Goal: Transaction & Acquisition: Purchase product/service

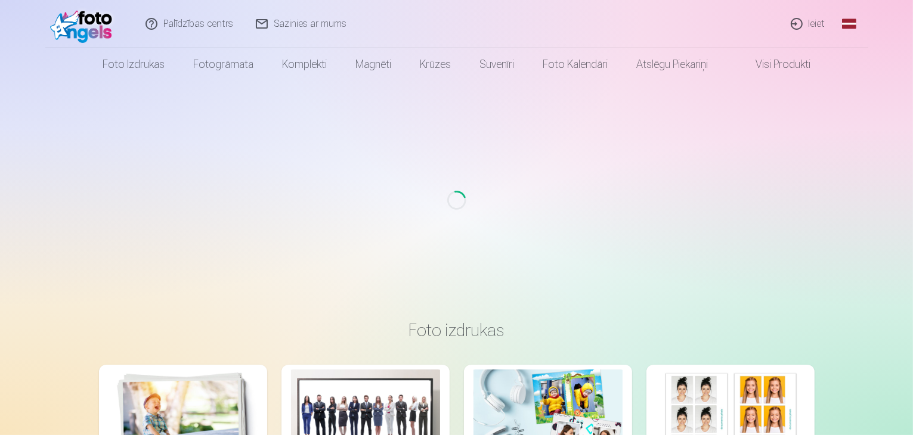
click at [817, 28] on link "Ieiet" at bounding box center [808, 24] width 57 height 48
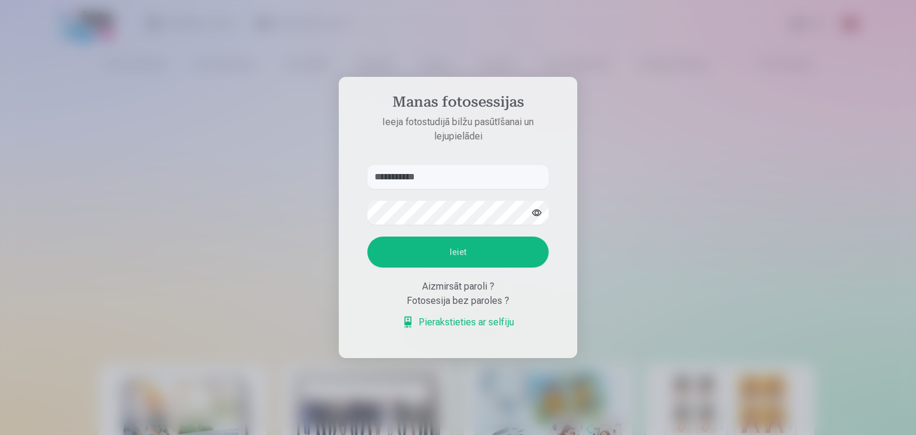
type input "**********"
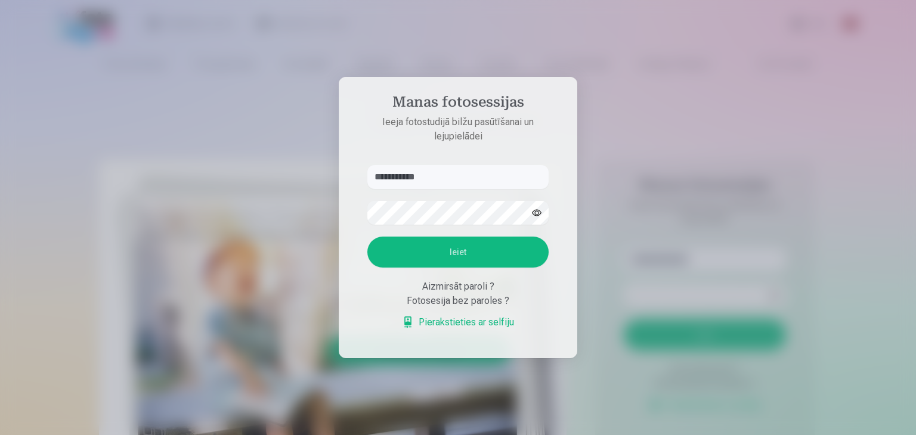
click at [453, 256] on button "Ieiet" at bounding box center [457, 252] width 181 height 31
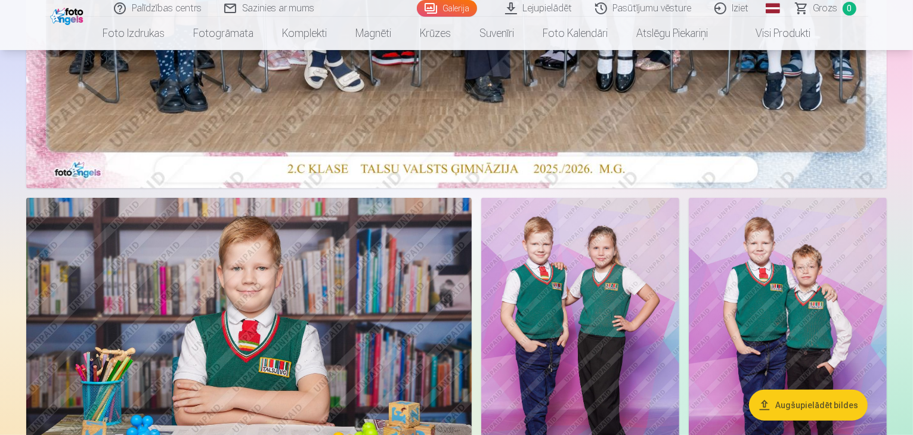
scroll to position [551, 0]
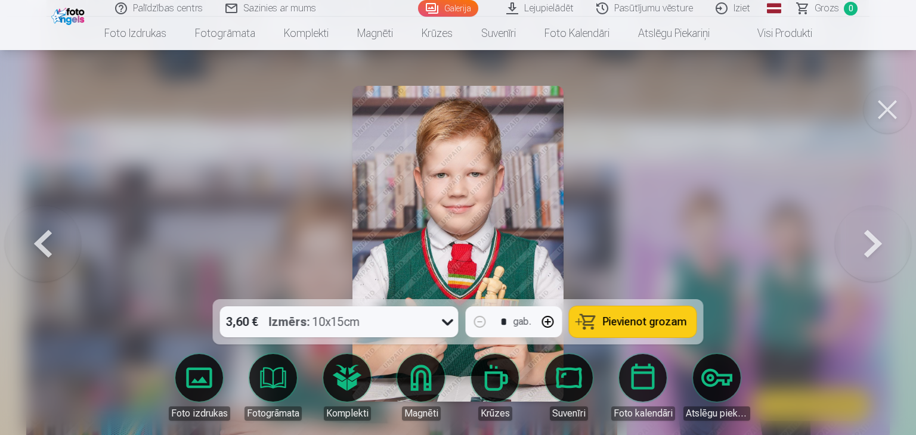
click at [883, 103] on button at bounding box center [888, 110] width 48 height 48
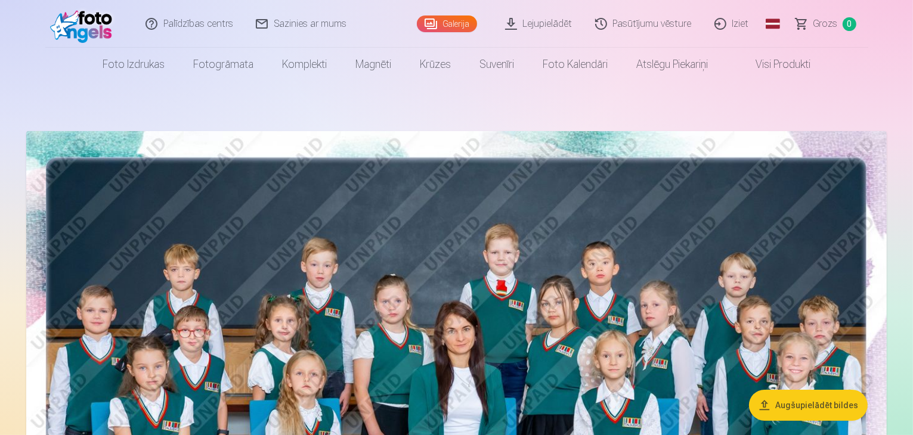
click at [733, 297] on img at bounding box center [456, 418] width 861 height 574
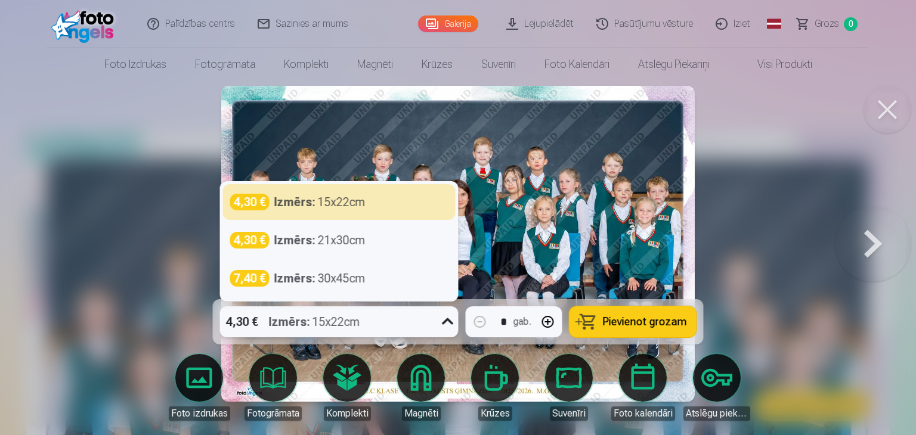
click at [450, 323] on icon at bounding box center [447, 322] width 19 height 19
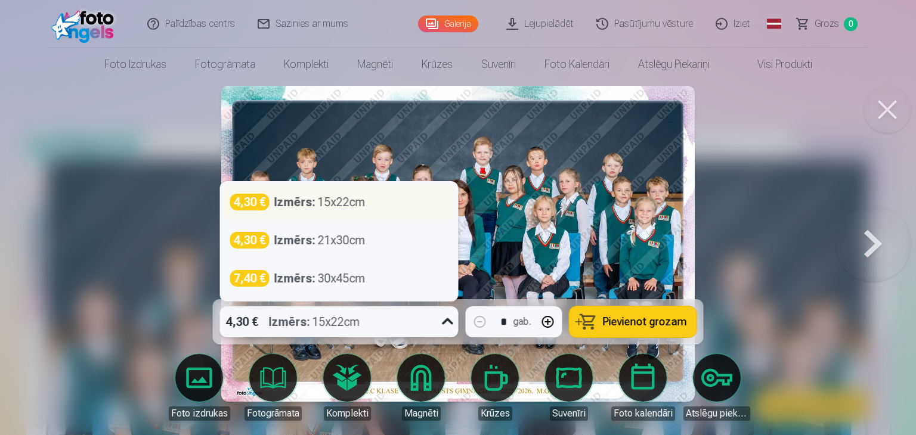
click at [378, 200] on div "4,30 € Izmērs : 15x22cm" at bounding box center [339, 202] width 218 height 17
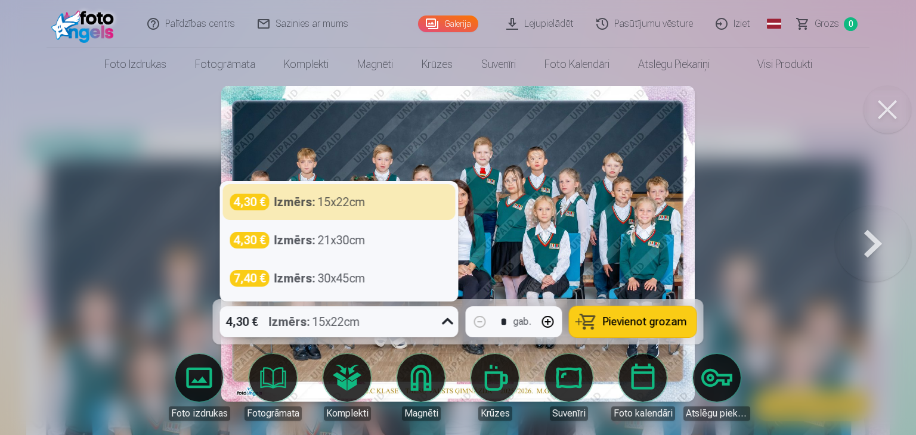
click at [449, 324] on icon at bounding box center [447, 322] width 19 height 19
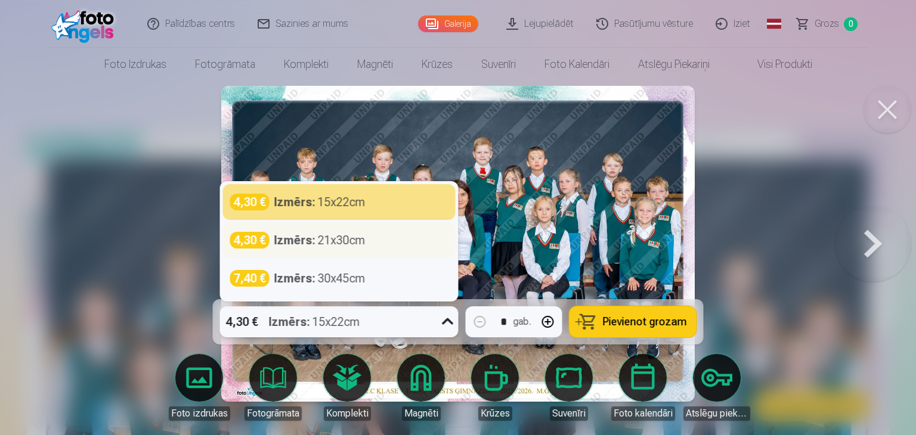
click at [323, 240] on div "Izmērs : 21x30cm" at bounding box center [319, 240] width 91 height 17
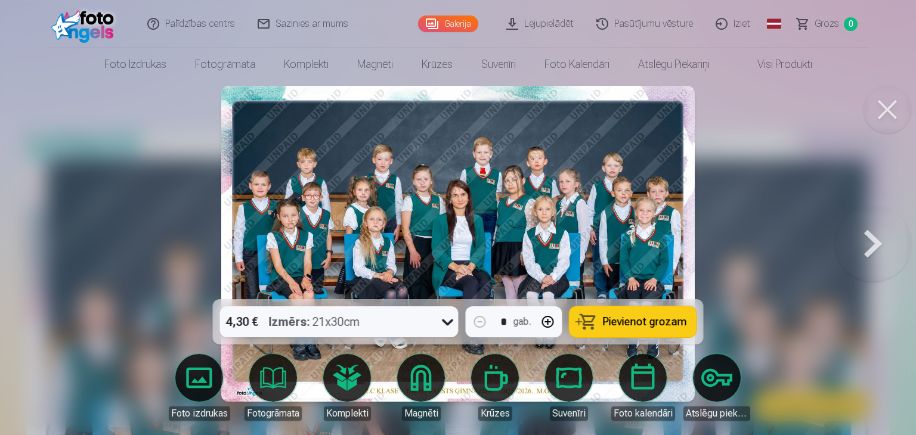
click at [616, 318] on span "Pievienot grozam" at bounding box center [645, 322] width 84 height 11
click at [859, 261] on button at bounding box center [873, 243] width 76 height 87
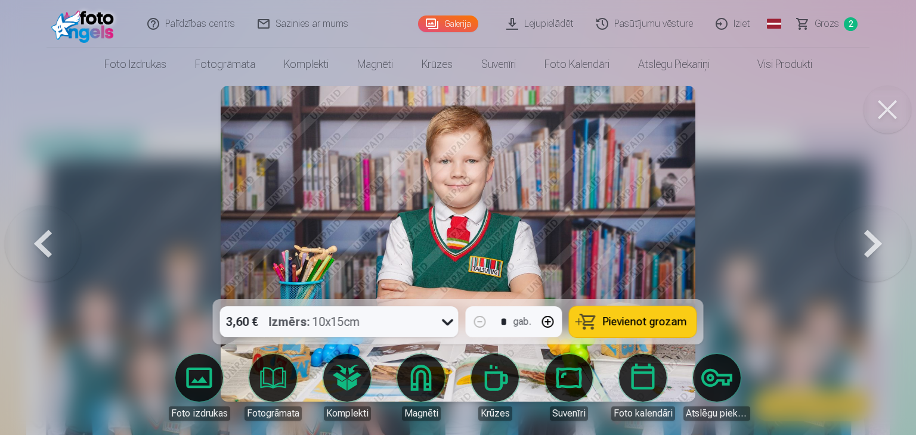
click at [859, 261] on button at bounding box center [873, 243] width 76 height 87
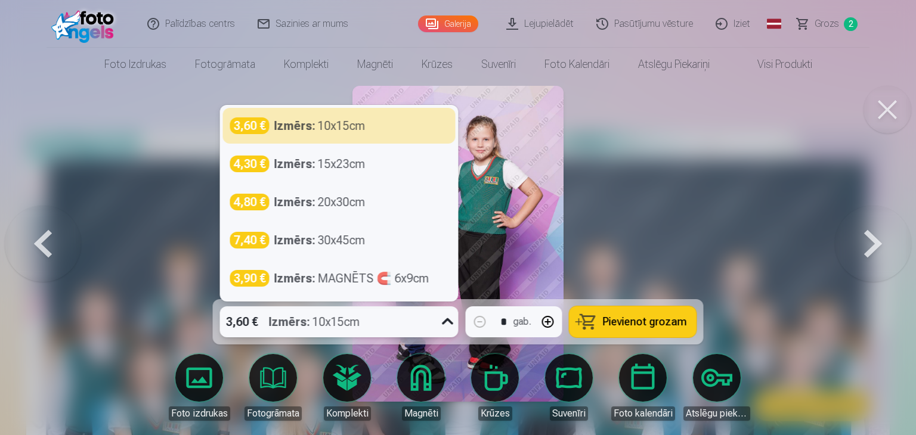
click at [455, 324] on icon at bounding box center [447, 322] width 19 height 19
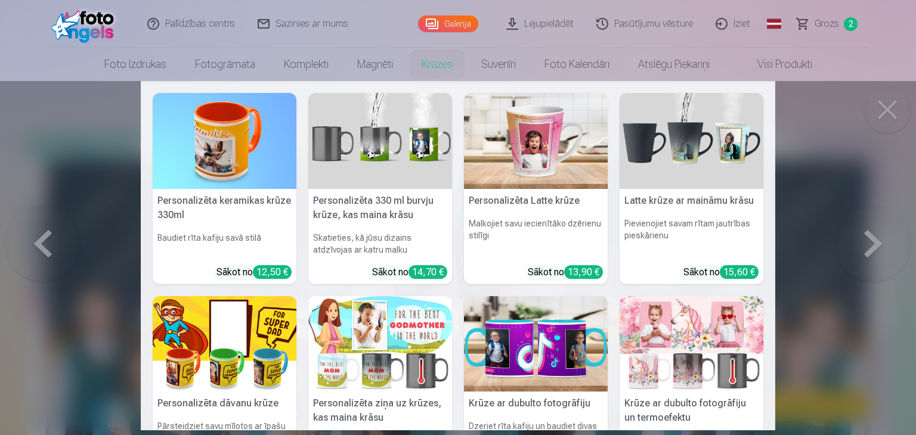
click at [895, 113] on nav "Personalizēta keramikas krūze 330ml Baudiet rīta kafiju savā stilā Sākot no 12,…" at bounding box center [458, 256] width 916 height 350
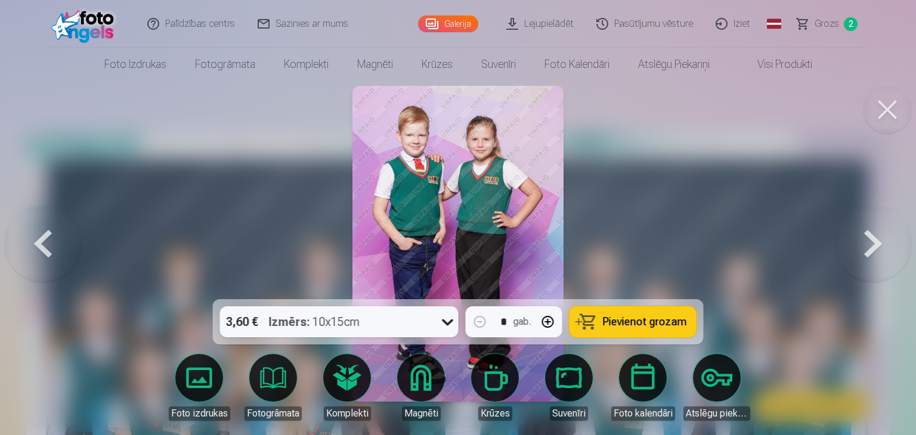
click at [629, 318] on span "Pievienot grozam" at bounding box center [645, 322] width 84 height 11
click at [45, 236] on button at bounding box center [43, 243] width 76 height 87
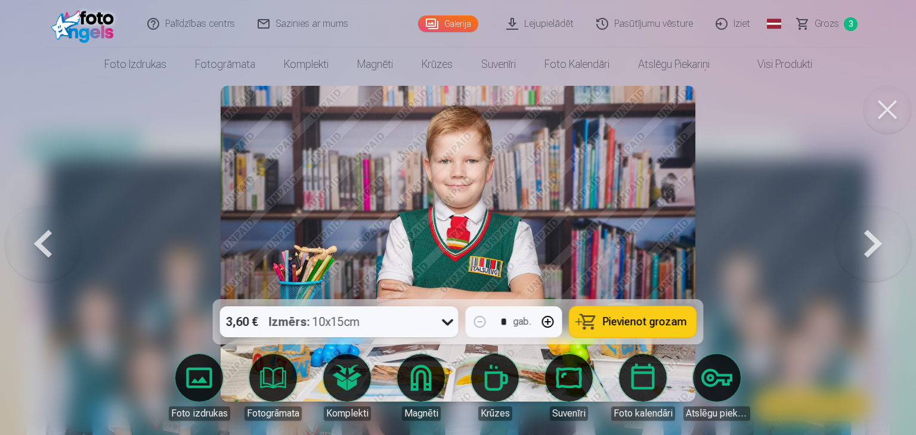
click at [45, 236] on button at bounding box center [43, 243] width 76 height 87
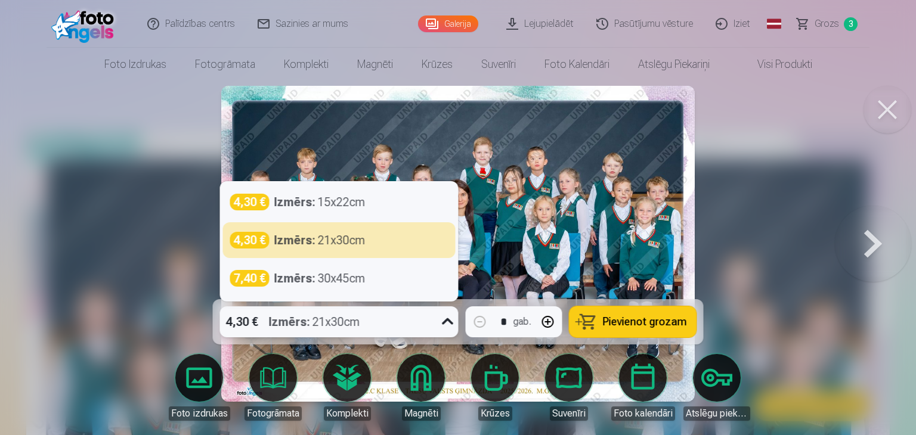
click at [450, 321] on icon at bounding box center [447, 322] width 11 height 7
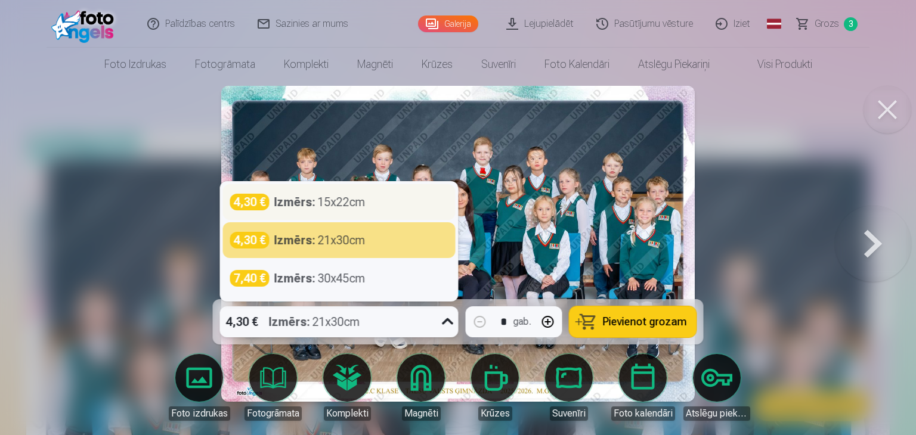
click at [310, 206] on strong "Izmērs :" at bounding box center [294, 202] width 41 height 17
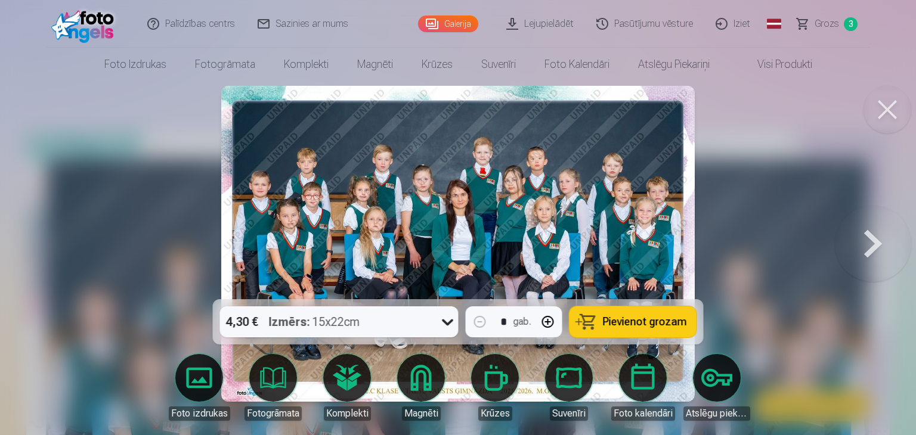
click at [620, 323] on span "Pievienot grozam" at bounding box center [645, 322] width 84 height 11
click at [867, 254] on button at bounding box center [873, 243] width 76 height 87
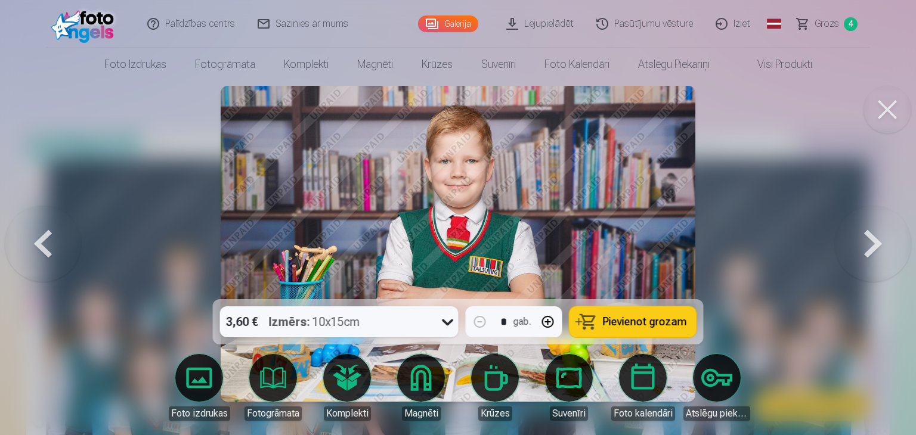
click at [867, 254] on button at bounding box center [873, 243] width 76 height 87
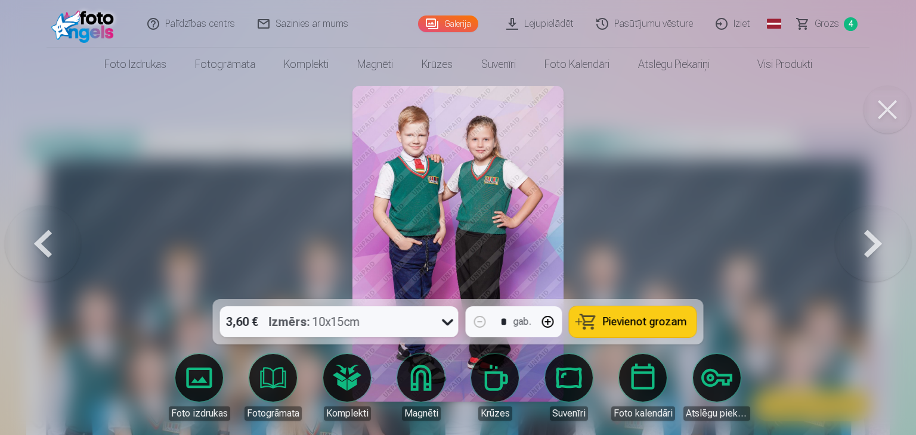
click at [867, 254] on button at bounding box center [873, 243] width 76 height 87
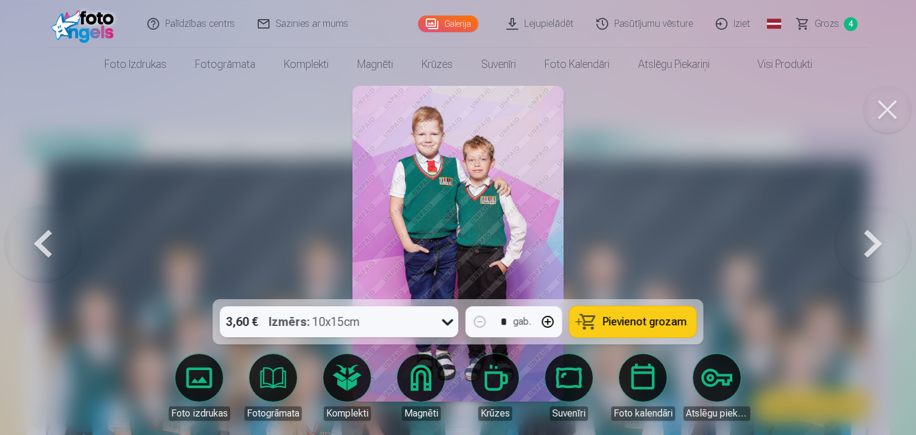
click at [620, 326] on span "Pievienot grozam" at bounding box center [645, 322] width 84 height 11
click at [868, 251] on button at bounding box center [873, 243] width 76 height 87
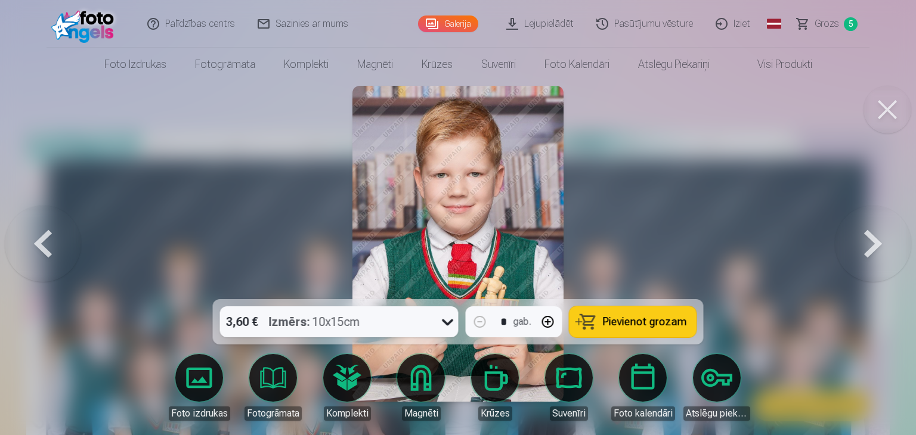
click at [868, 251] on button at bounding box center [873, 243] width 76 height 87
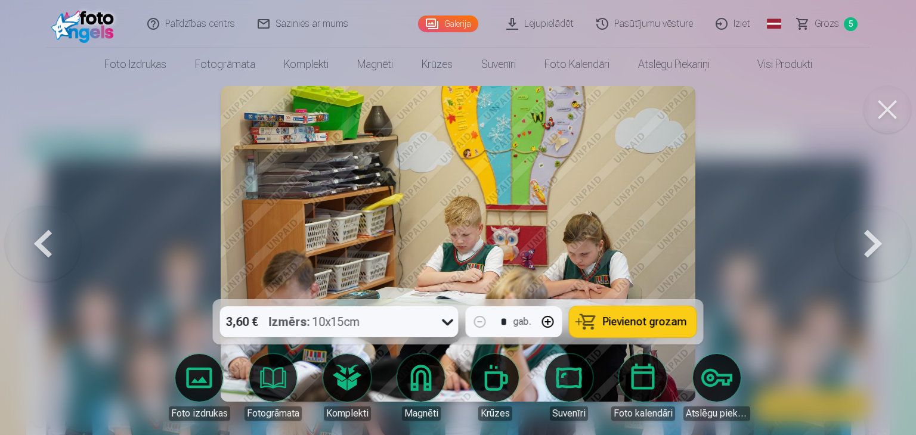
click at [868, 251] on button at bounding box center [873, 243] width 76 height 87
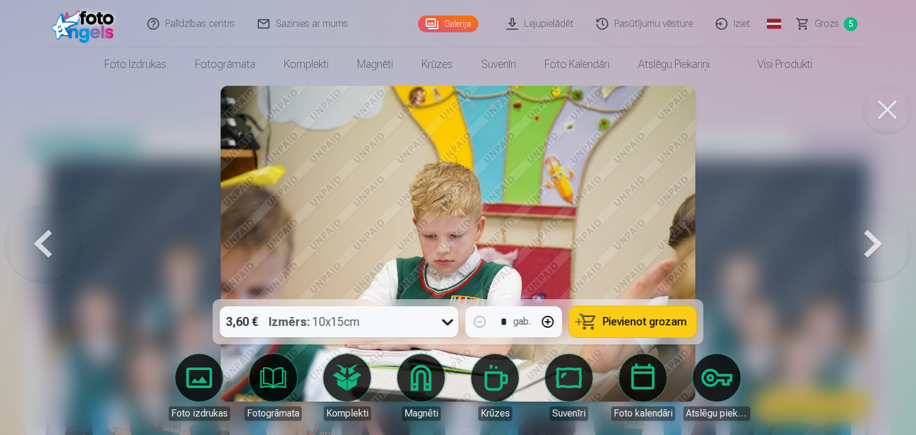
click at [868, 251] on button at bounding box center [873, 243] width 76 height 87
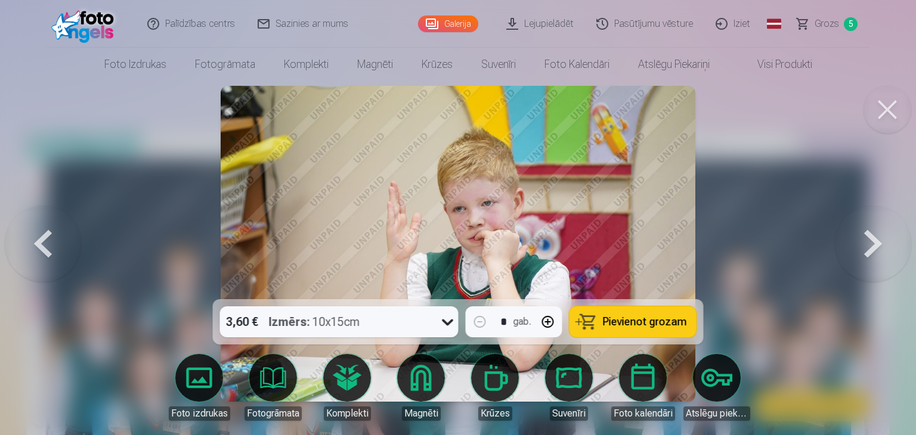
click at [868, 251] on button at bounding box center [873, 243] width 76 height 87
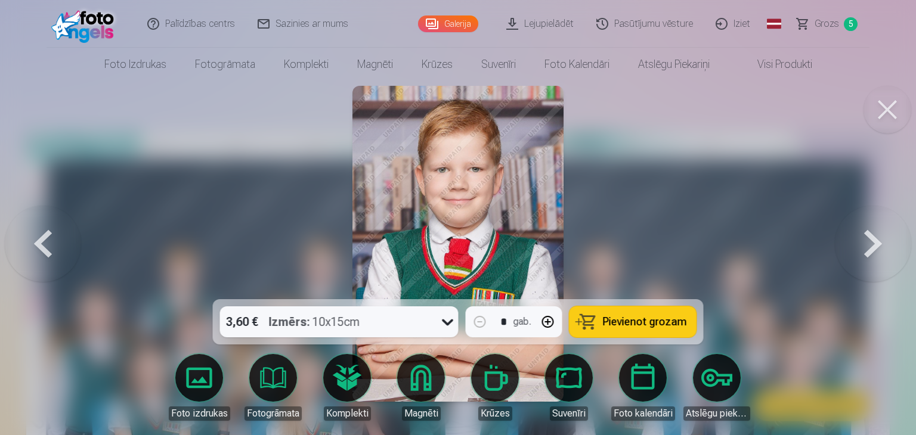
click at [868, 251] on button at bounding box center [873, 243] width 76 height 87
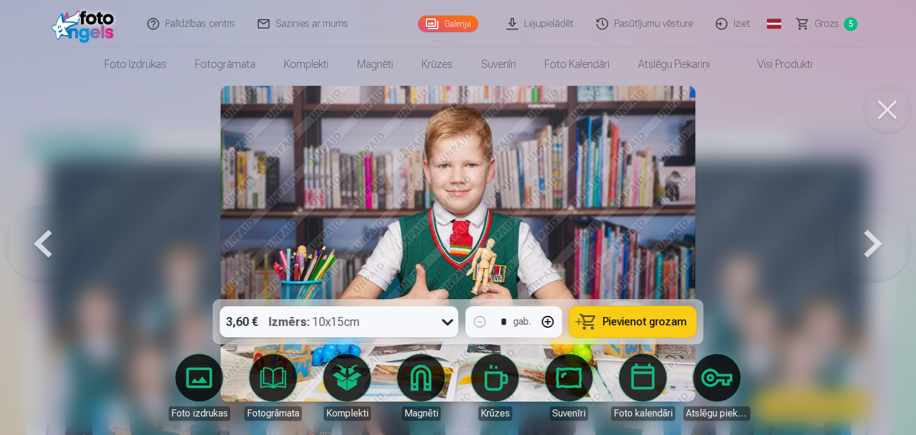
click at [673, 317] on span "Pievienot grozam" at bounding box center [645, 322] width 84 height 11
click at [875, 246] on button at bounding box center [873, 243] width 76 height 87
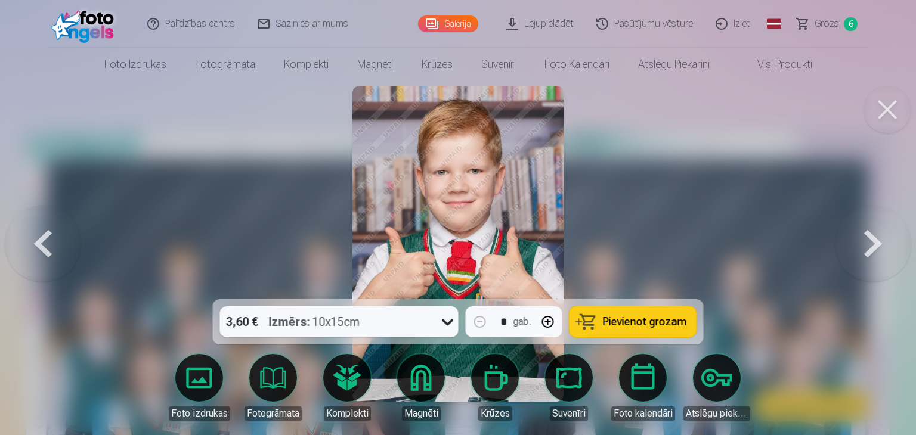
click at [875, 246] on button at bounding box center [873, 243] width 76 height 87
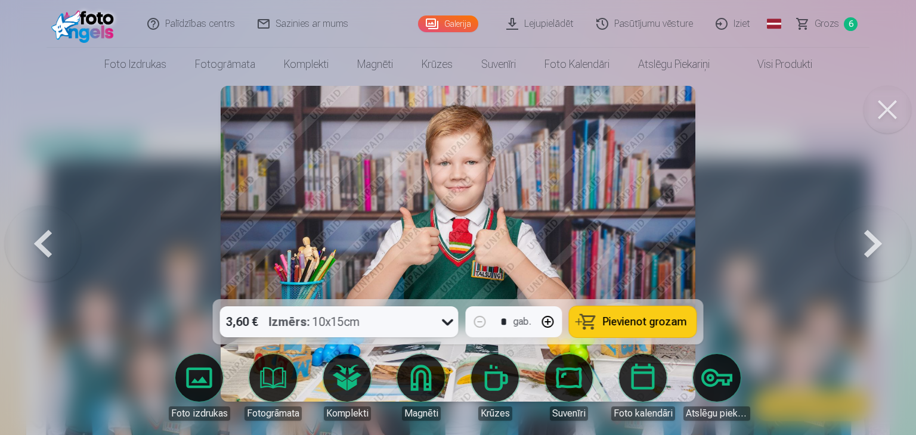
click at [875, 246] on button at bounding box center [873, 243] width 76 height 87
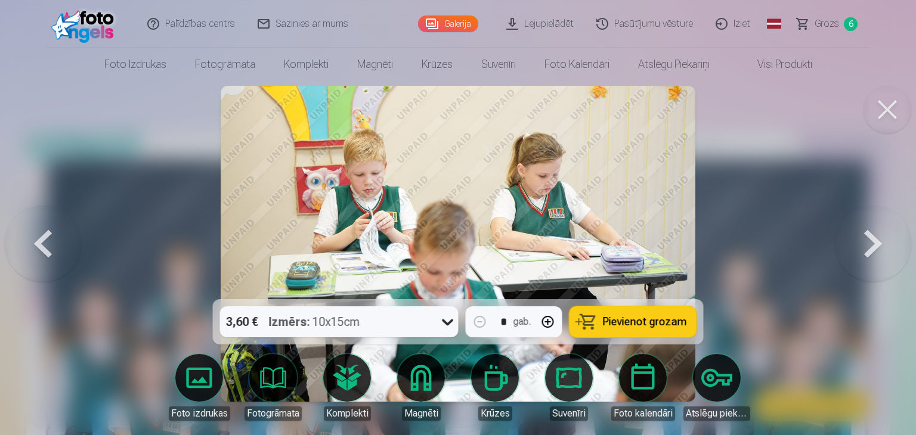
click at [875, 246] on button at bounding box center [873, 243] width 76 height 87
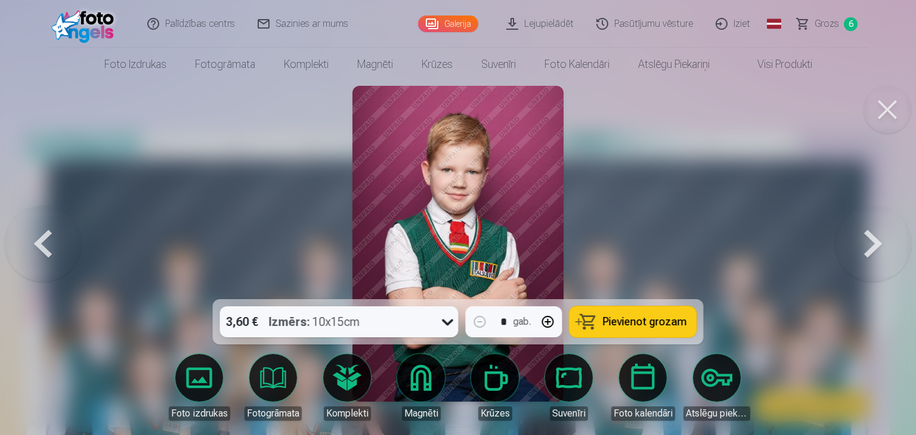
click at [875, 246] on button at bounding box center [873, 243] width 76 height 87
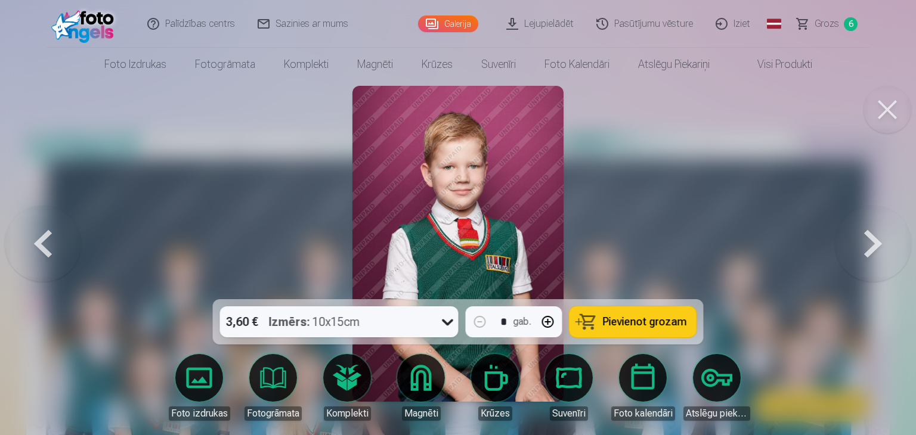
click at [875, 246] on button at bounding box center [873, 243] width 76 height 87
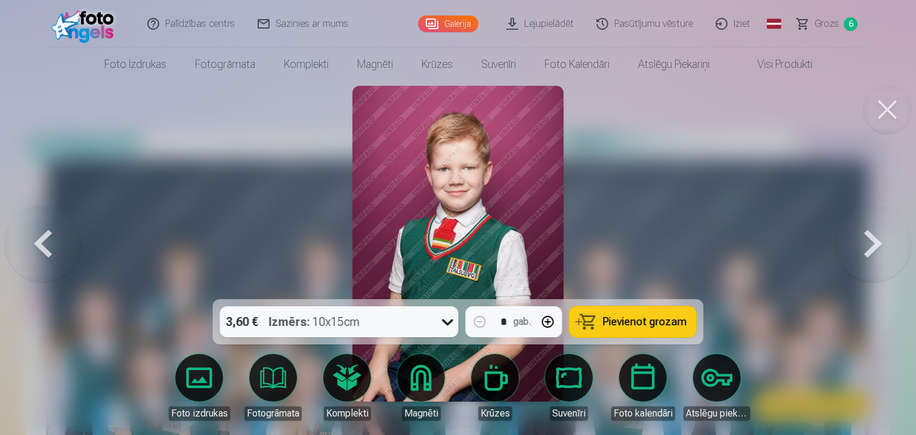
click at [875, 246] on button at bounding box center [873, 243] width 76 height 87
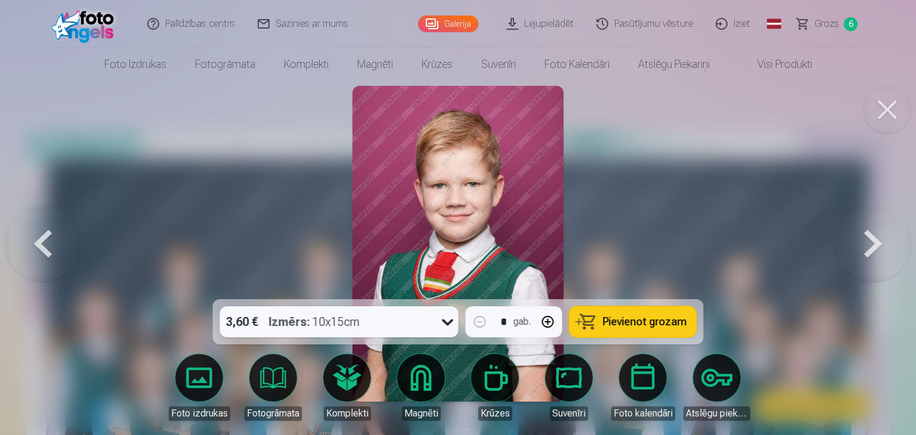
click at [875, 246] on button at bounding box center [873, 243] width 76 height 87
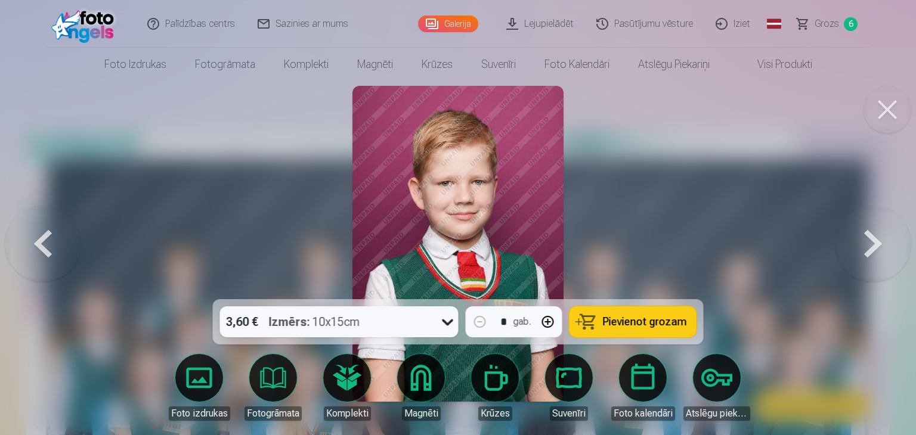
click at [875, 246] on button at bounding box center [873, 243] width 76 height 87
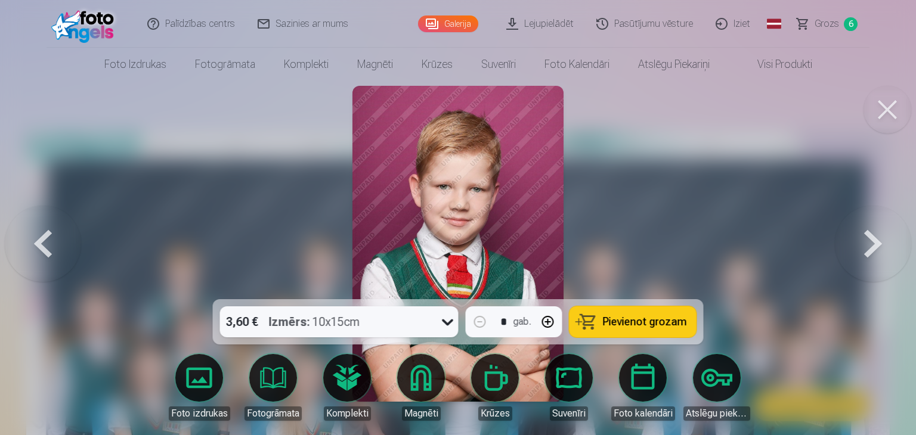
click at [875, 246] on button at bounding box center [873, 243] width 76 height 87
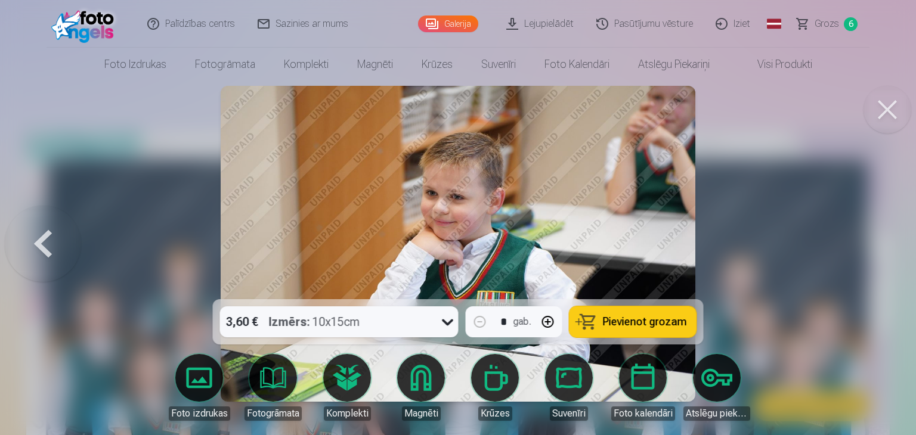
click at [36, 245] on button at bounding box center [43, 243] width 76 height 87
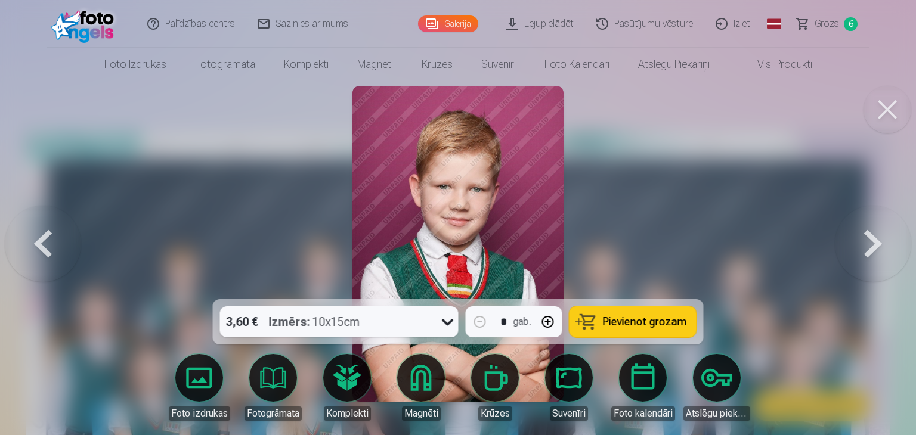
click at [36, 245] on button at bounding box center [43, 243] width 76 height 87
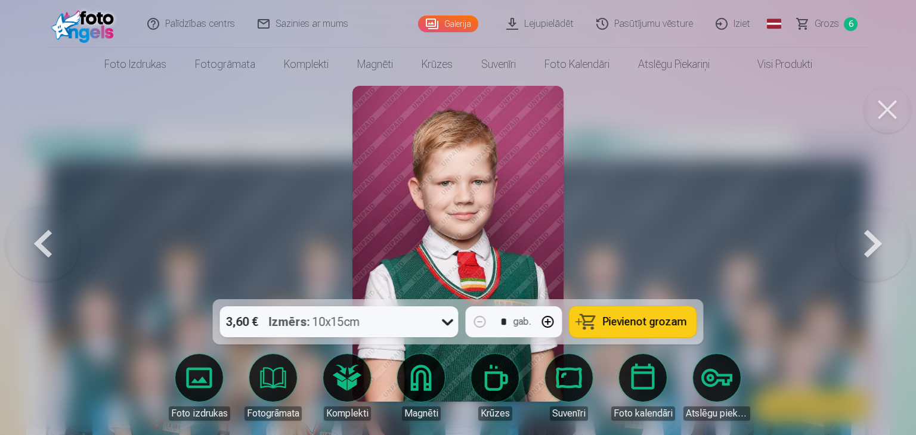
click at [36, 245] on button at bounding box center [43, 243] width 76 height 87
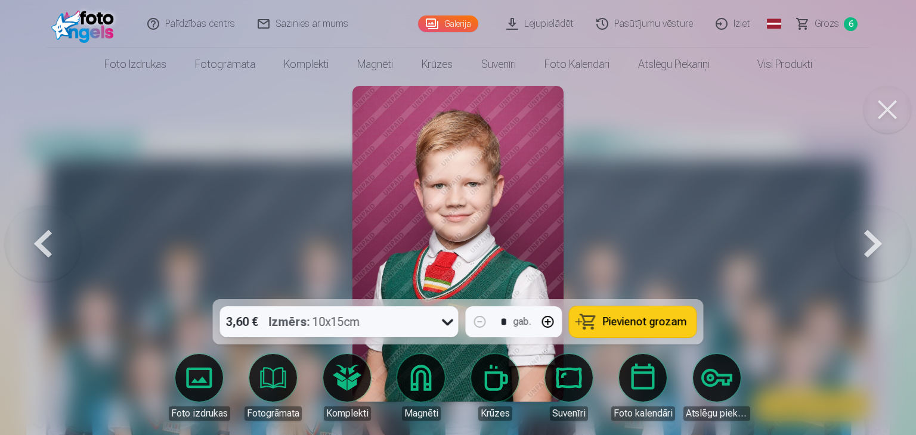
click at [36, 245] on button at bounding box center [43, 243] width 76 height 87
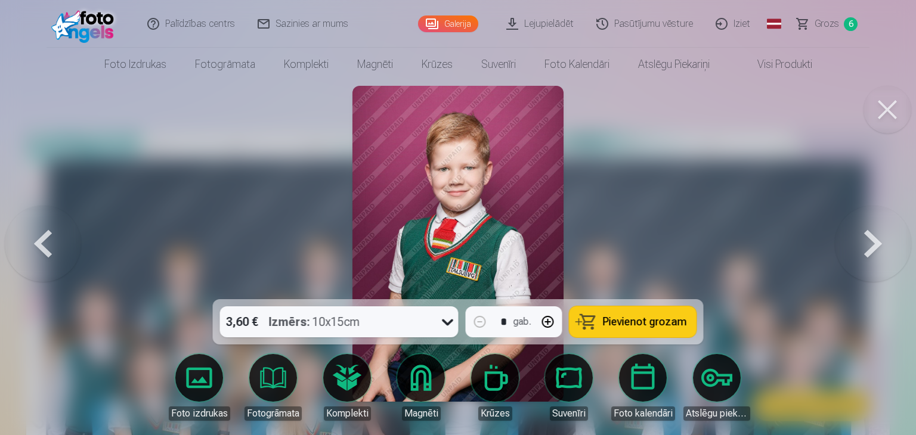
click at [36, 245] on button at bounding box center [43, 243] width 76 height 87
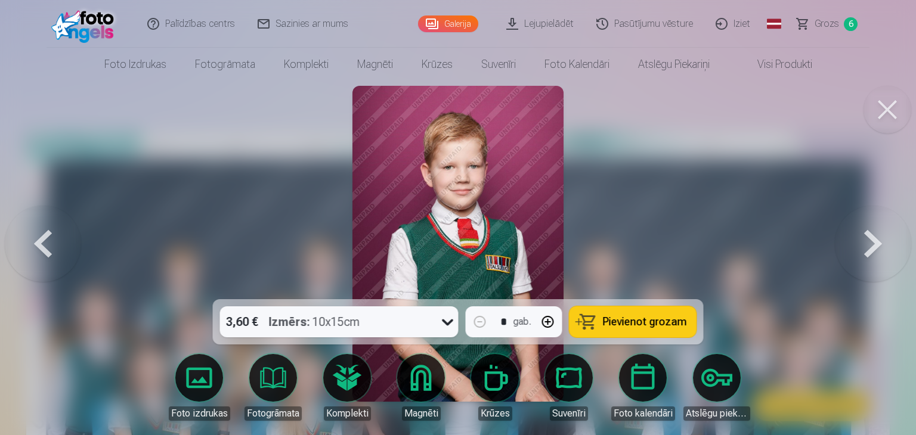
click at [36, 245] on button at bounding box center [43, 243] width 76 height 87
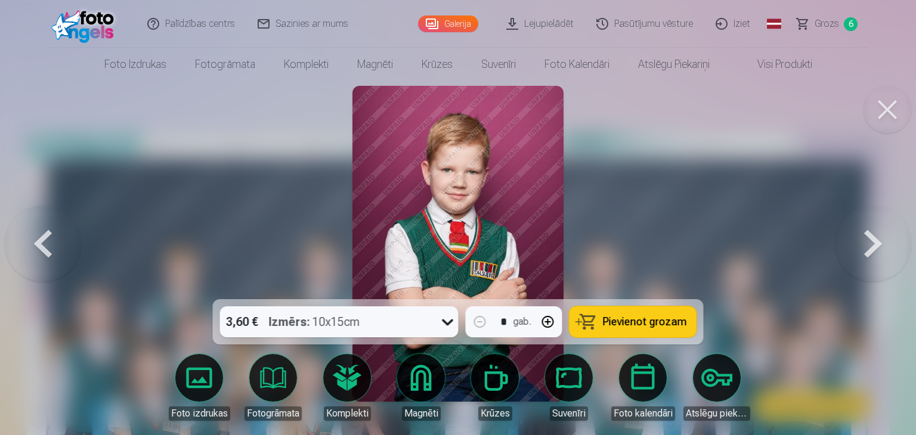
click at [604, 319] on button "Pievienot grozam" at bounding box center [633, 322] width 127 height 31
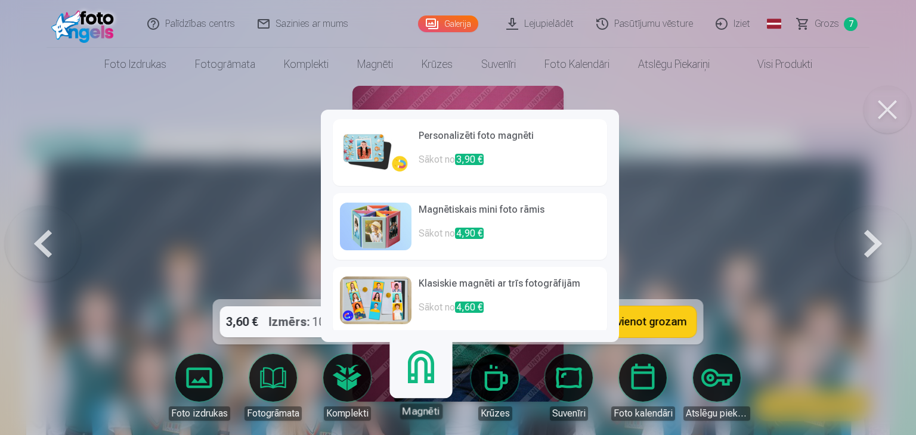
click at [421, 384] on link "Magnēti" at bounding box center [420, 382] width 73 height 73
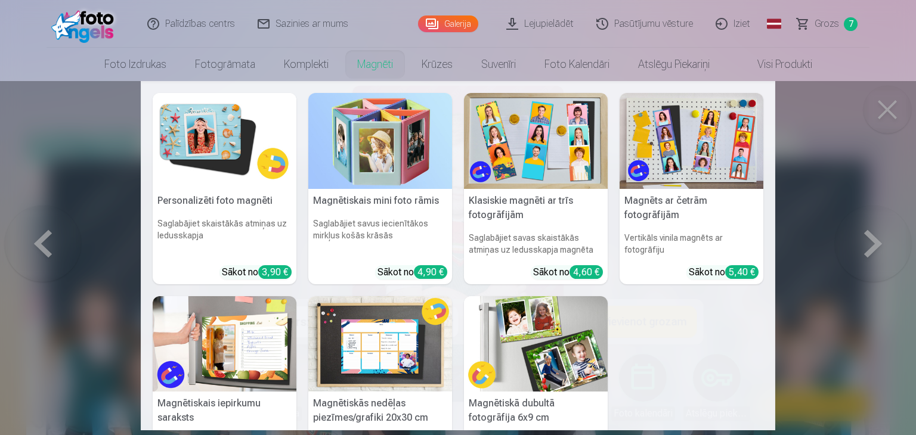
click at [239, 200] on h5 "Personalizēti foto magnēti" at bounding box center [225, 201] width 144 height 24
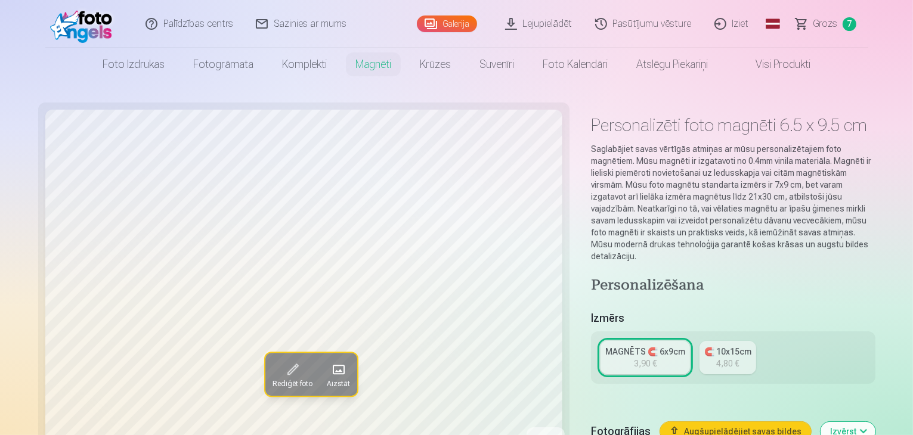
click at [328, 369] on span at bounding box center [337, 370] width 19 height 19
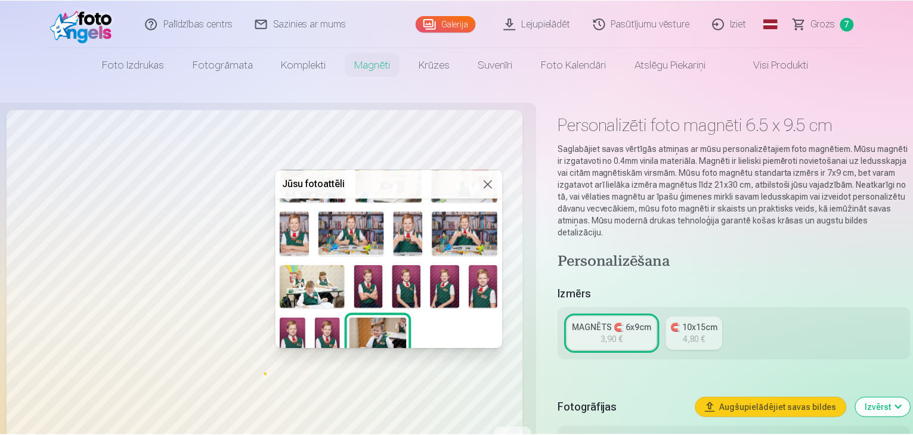
scroll to position [112, 0]
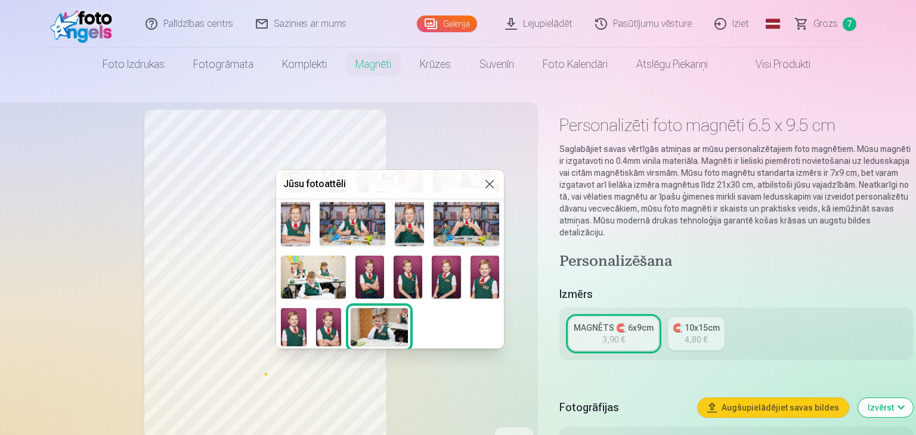
click at [322, 320] on img at bounding box center [329, 327] width 26 height 38
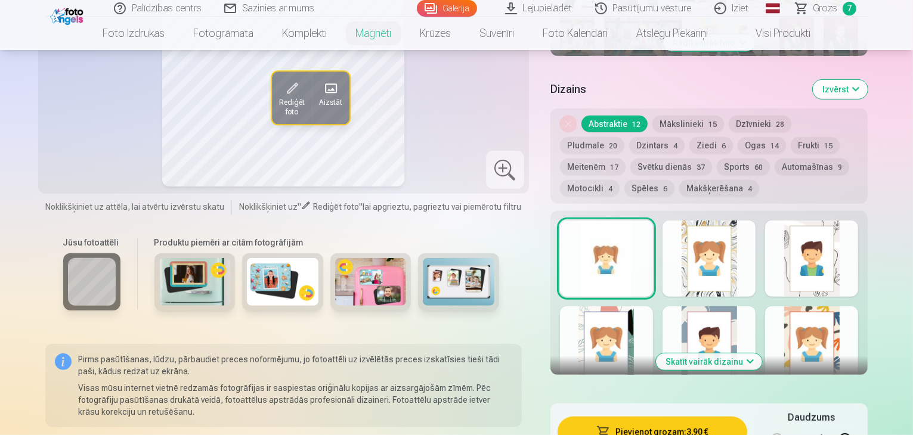
scroll to position [537, 0]
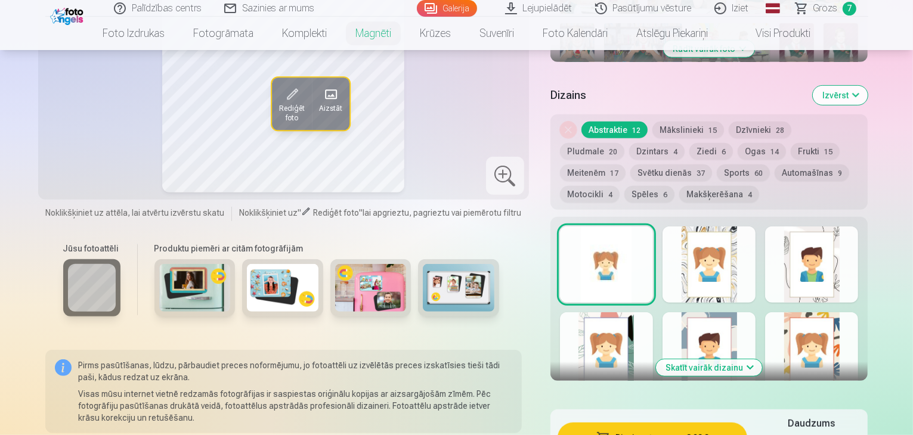
click at [620, 186] on button "Motocikli 4" at bounding box center [590, 194] width 60 height 17
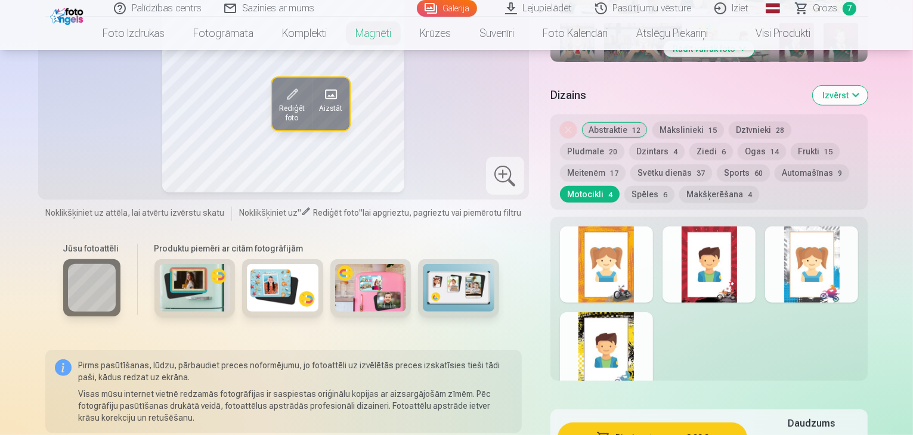
click at [756, 287] on div at bounding box center [709, 265] width 93 height 76
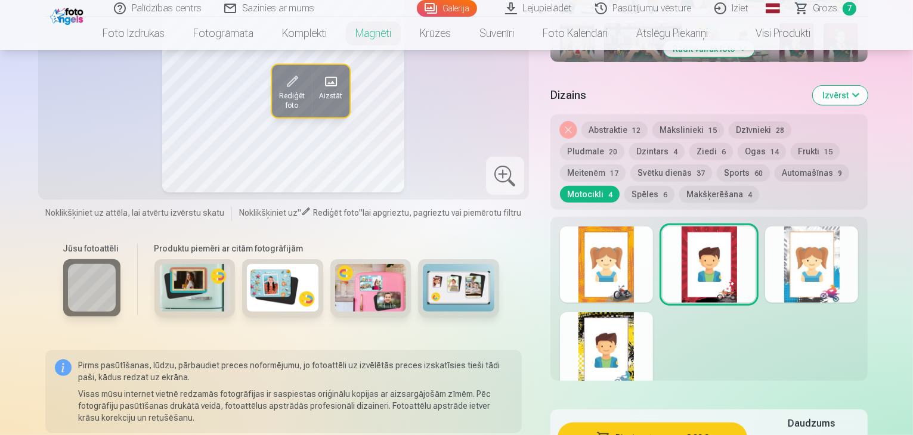
click at [632, 285] on div at bounding box center [606, 265] width 93 height 76
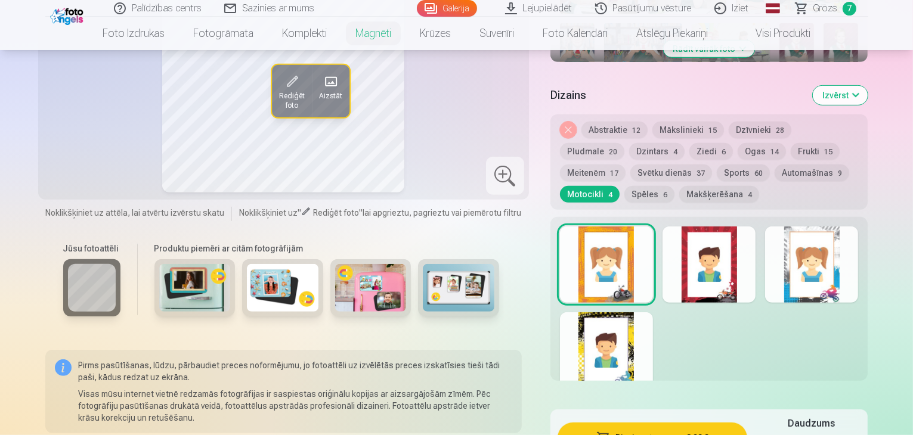
click at [752, 273] on div at bounding box center [709, 265] width 93 height 76
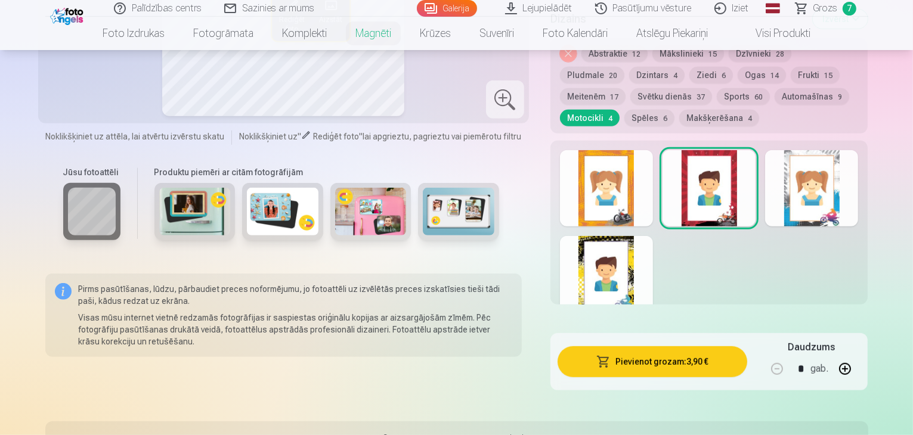
scroll to position [637, 0]
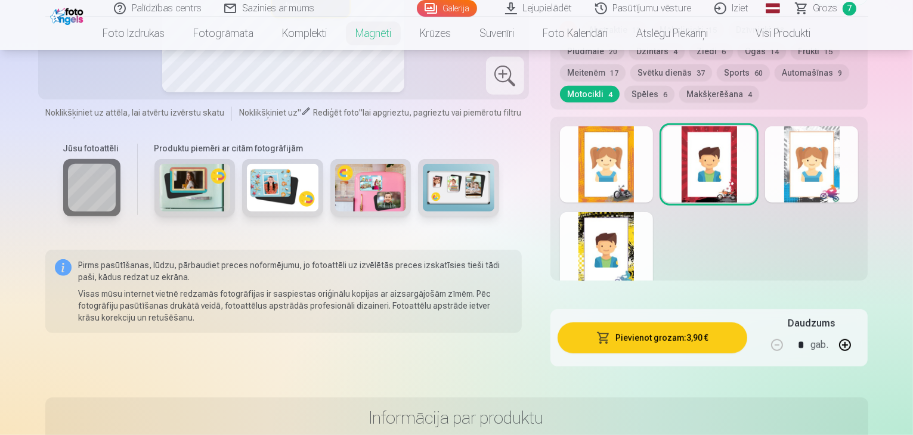
click at [860, 337] on button "button" at bounding box center [845, 345] width 29 height 29
click at [792, 332] on button "button" at bounding box center [777, 345] width 29 height 29
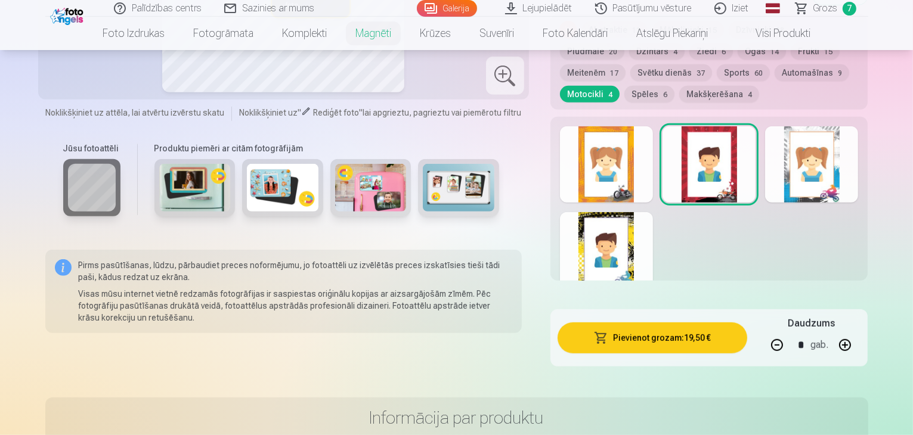
type input "*"
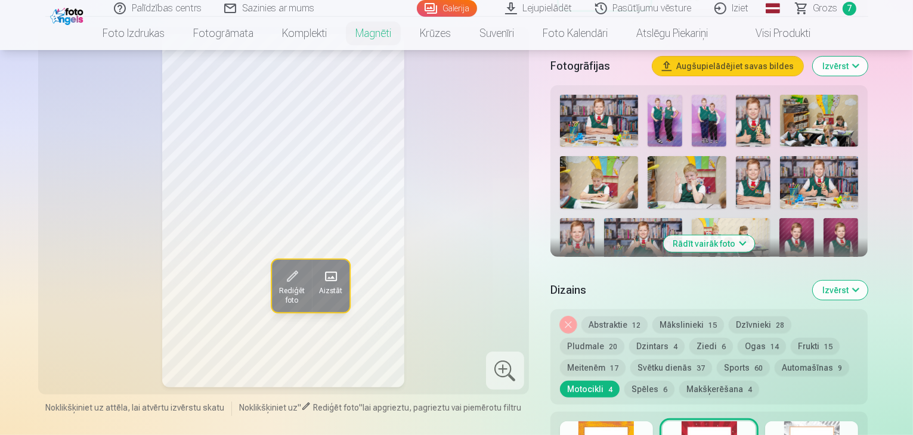
scroll to position [330, 0]
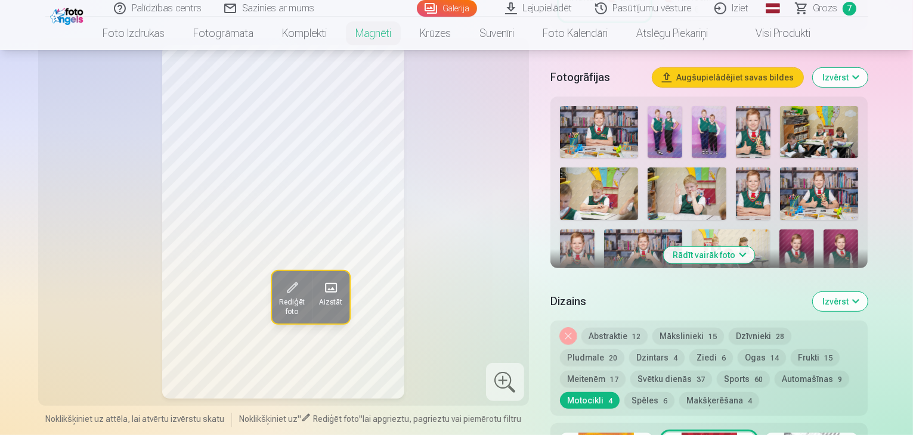
click at [831, 14] on span "Grozs" at bounding box center [826, 8] width 24 height 14
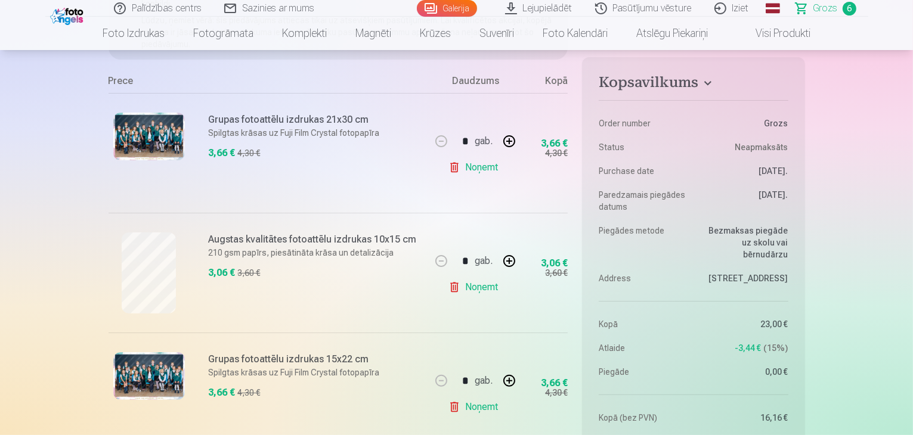
scroll to position [230, 0]
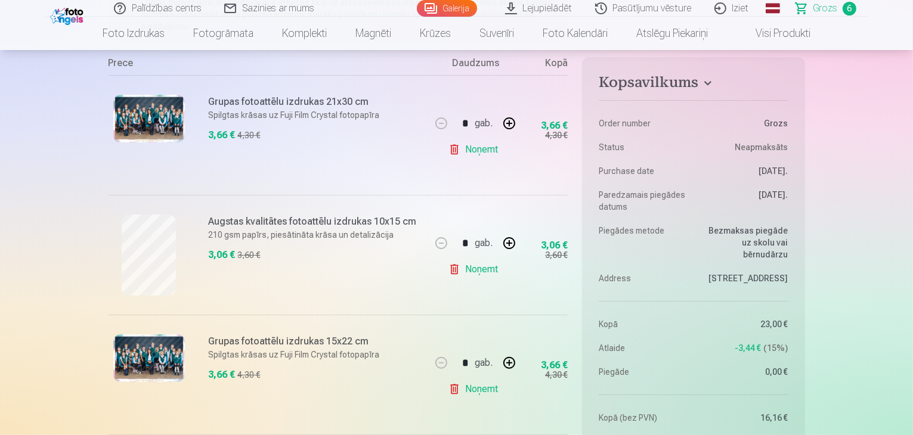
click at [474, 156] on link "Noņemt" at bounding box center [476, 150] width 54 height 24
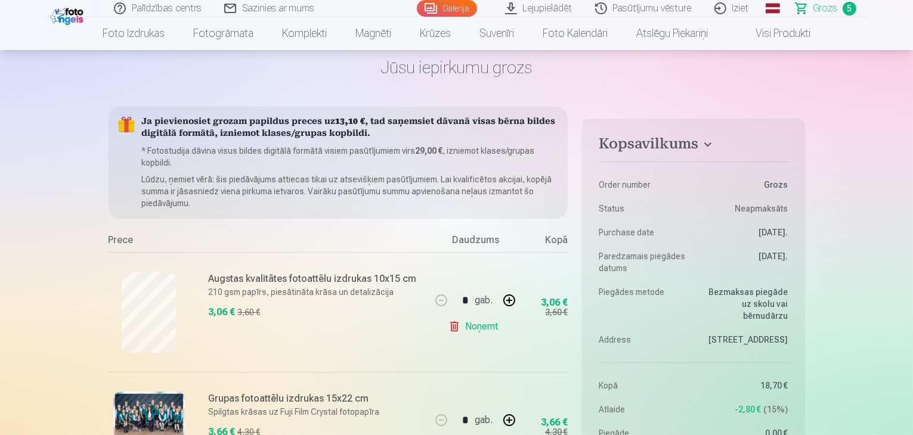
scroll to position [35, 0]
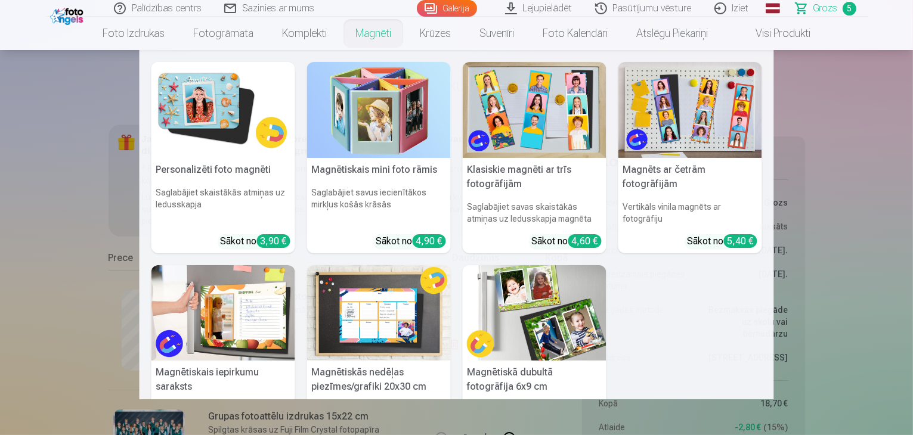
click at [379, 38] on link "Magnēti" at bounding box center [373, 33] width 64 height 33
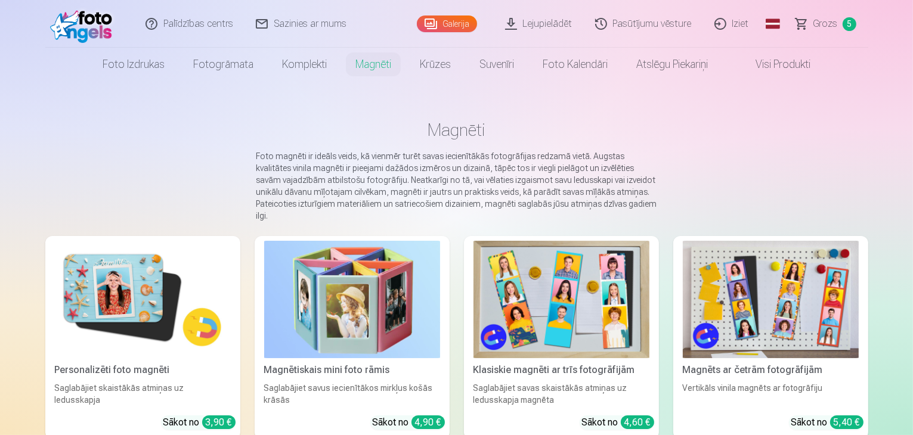
click at [67, 272] on img at bounding box center [143, 300] width 176 height 118
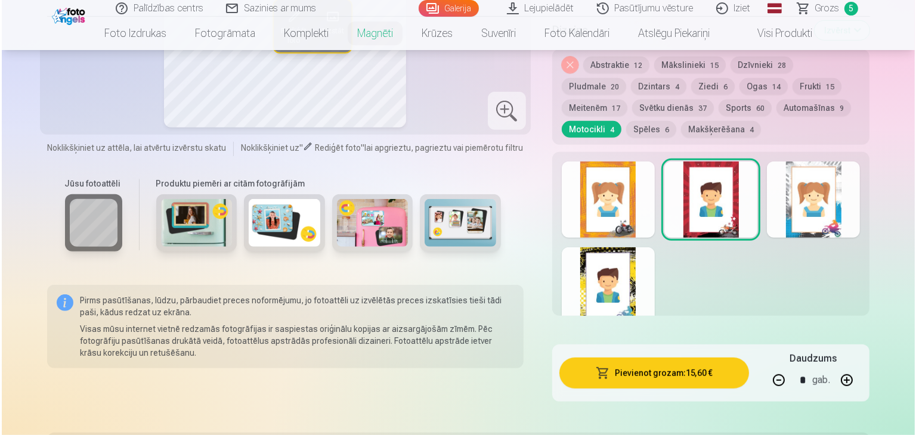
scroll to position [613, 0]
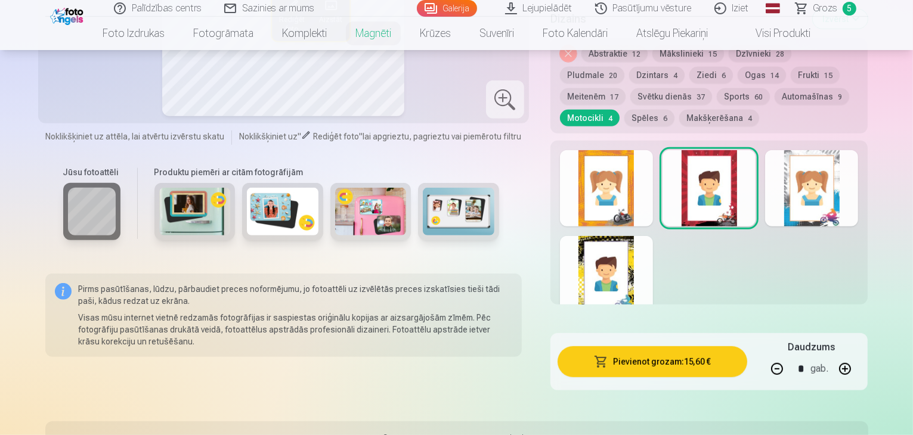
click at [706, 347] on button "Pievienot grozam : 15,60 €" at bounding box center [653, 362] width 190 height 31
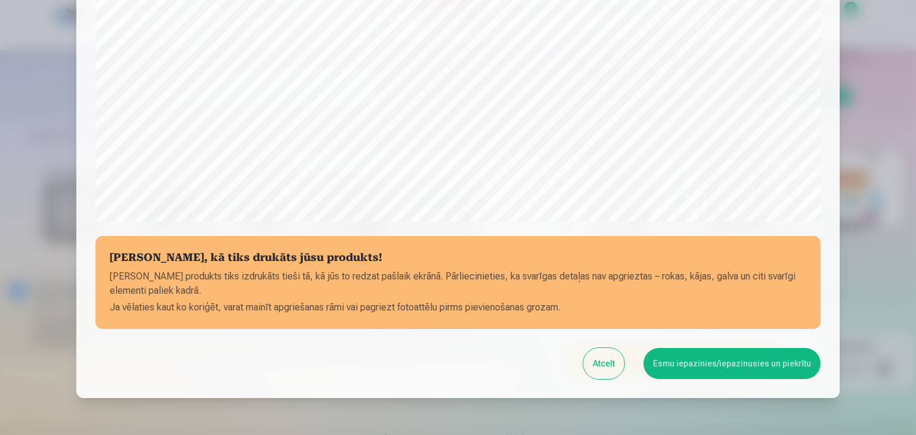
scroll to position [400, 0]
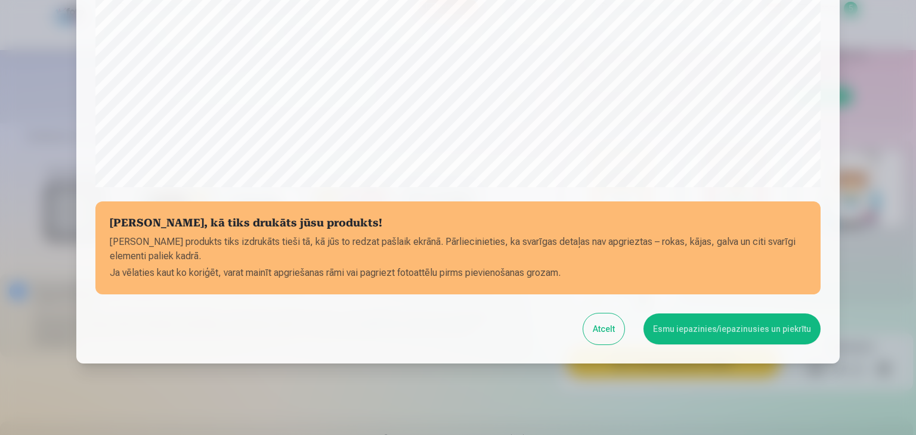
click at [744, 327] on button "Esmu iepazinies/iepazinusies un piekrītu" at bounding box center [732, 329] width 177 height 31
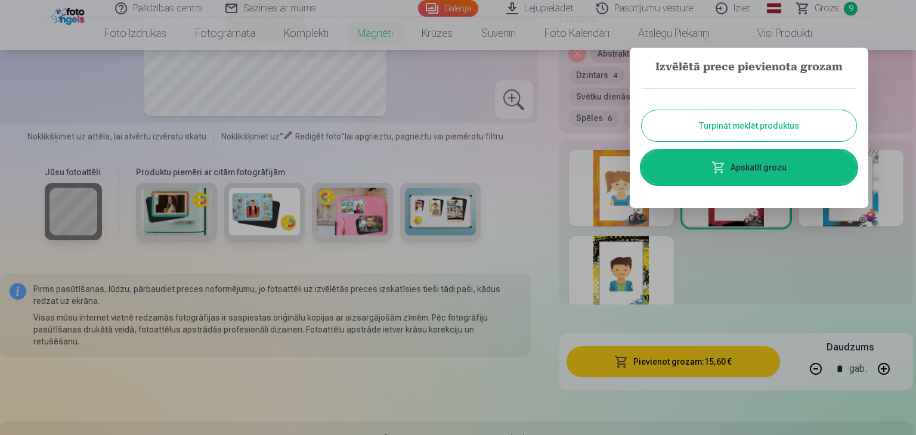
click at [740, 165] on link "Apskatīt grozu" at bounding box center [749, 167] width 215 height 33
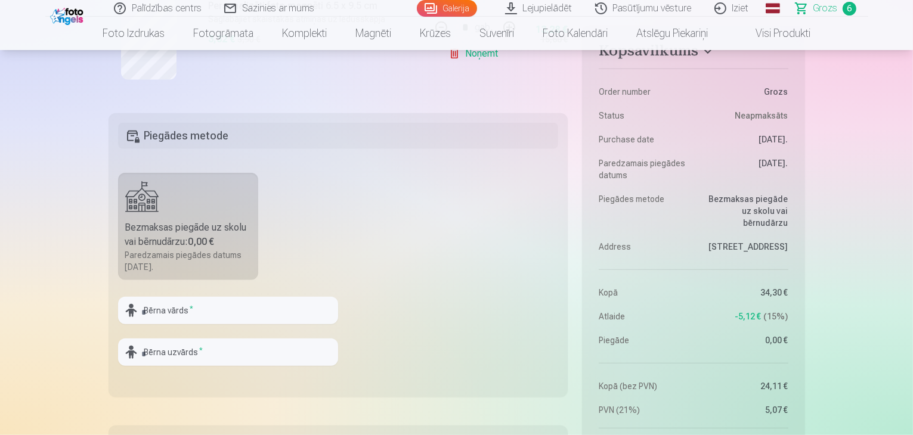
scroll to position [938, 0]
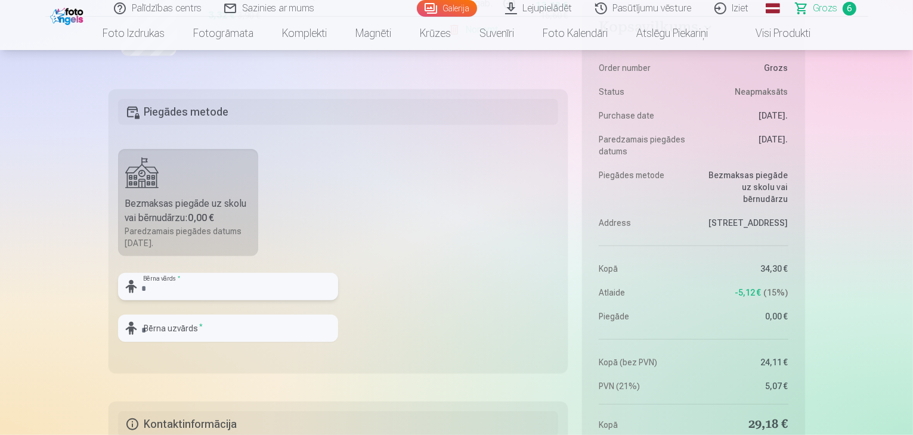
click at [267, 285] on input "text" at bounding box center [228, 286] width 220 height 27
type input "********"
click at [256, 329] on input "text" at bounding box center [228, 328] width 220 height 27
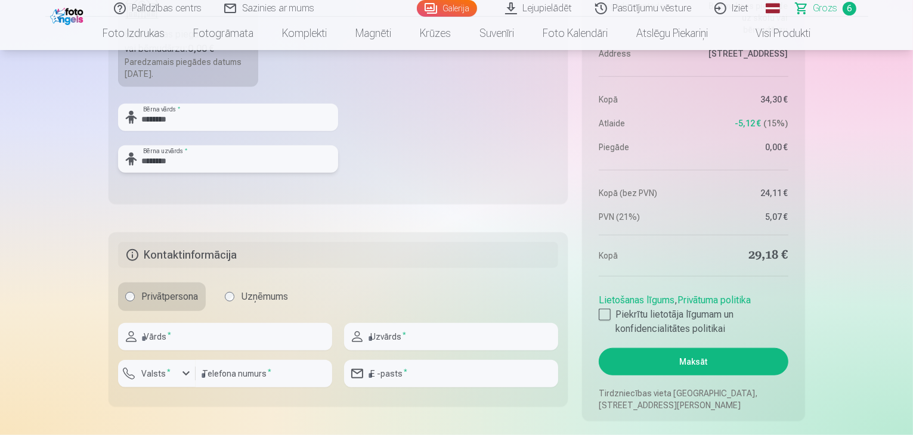
scroll to position [1004, 0]
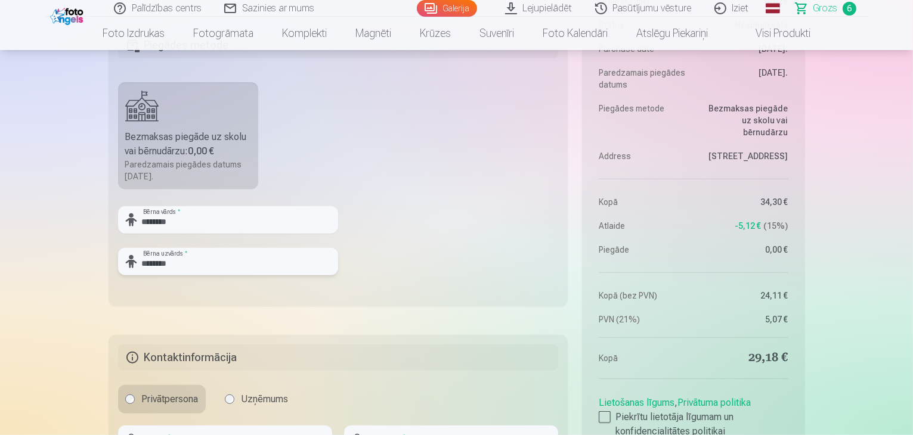
type input "********"
drag, startPoint x: 911, startPoint y: 109, endPoint x: 916, endPoint y: 129, distance: 21.3
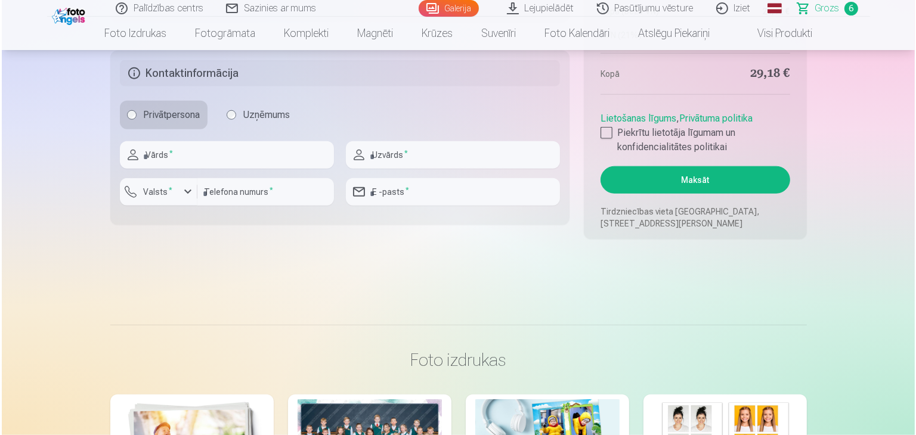
scroll to position [1283, 0]
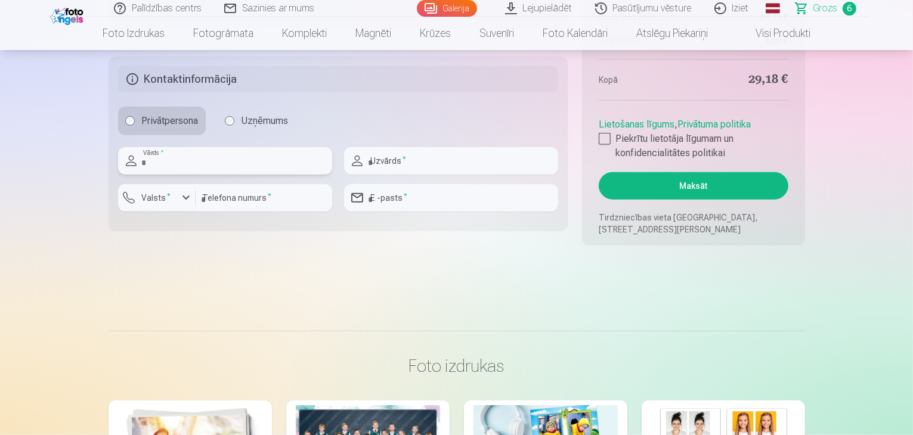
click at [241, 157] on input "text" at bounding box center [225, 160] width 214 height 27
type input "*****"
click at [387, 157] on input "text" at bounding box center [451, 160] width 214 height 27
type input "********"
click at [186, 199] on div "button" at bounding box center [186, 198] width 14 height 14
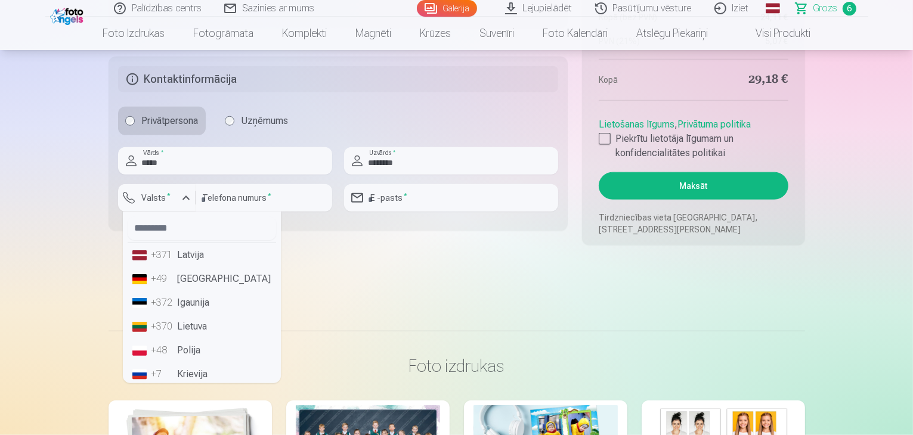
click at [200, 256] on li "+371 Latvija" at bounding box center [202, 255] width 149 height 24
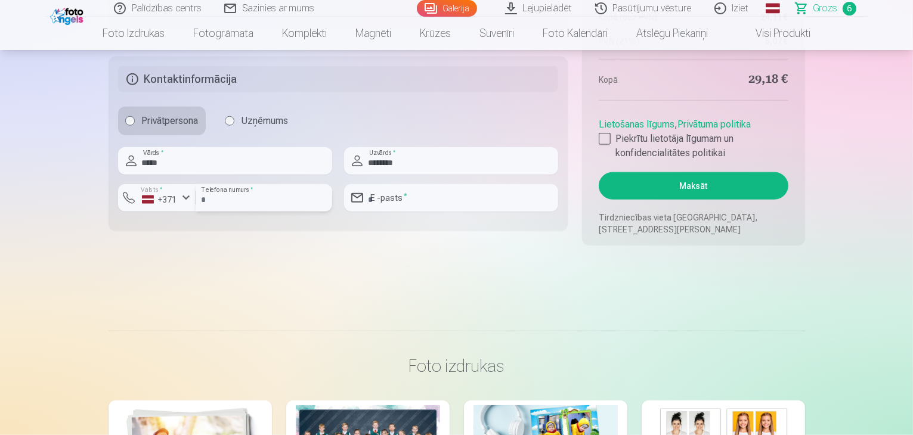
click at [246, 197] on input "number" at bounding box center [264, 197] width 137 height 27
type input "********"
click at [431, 196] on input "email" at bounding box center [451, 197] width 214 height 27
type input "**********"
click at [601, 143] on div at bounding box center [605, 139] width 12 height 12
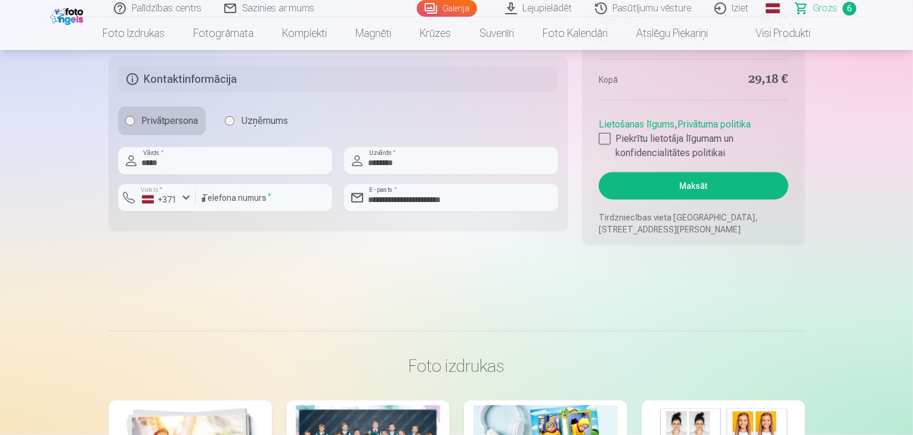
click at [681, 183] on button "Maksāt" at bounding box center [693, 185] width 189 height 27
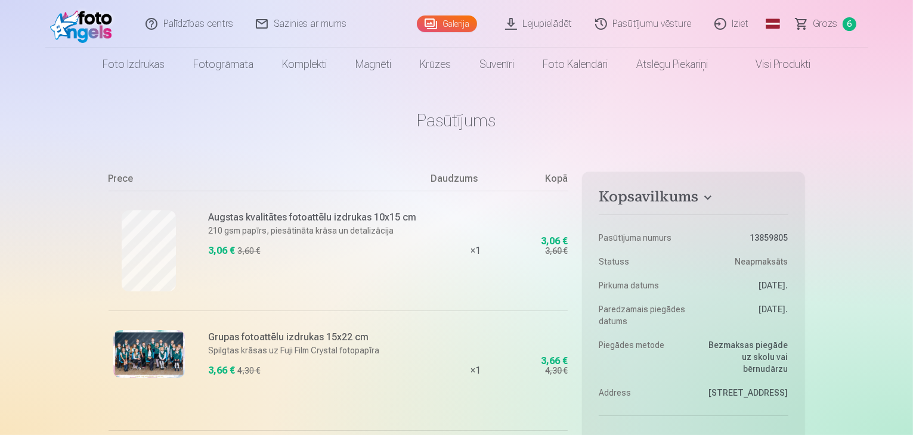
click at [539, 27] on link "Lejupielādēt" at bounding box center [539, 24] width 90 height 48
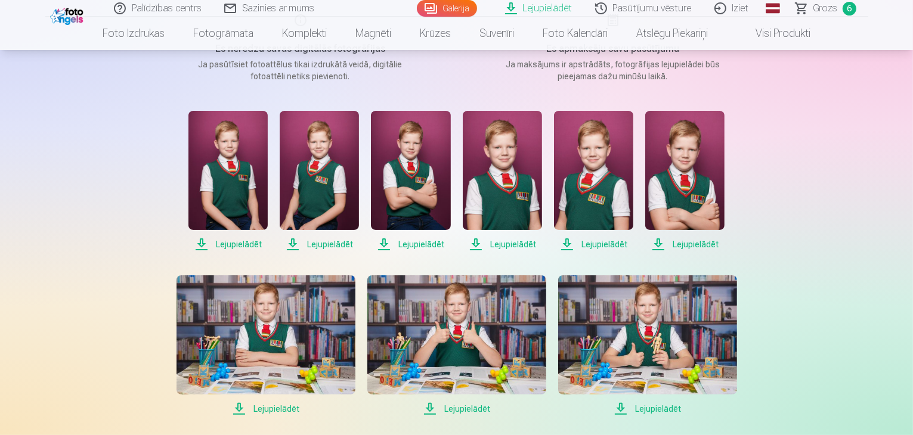
scroll to position [199, 0]
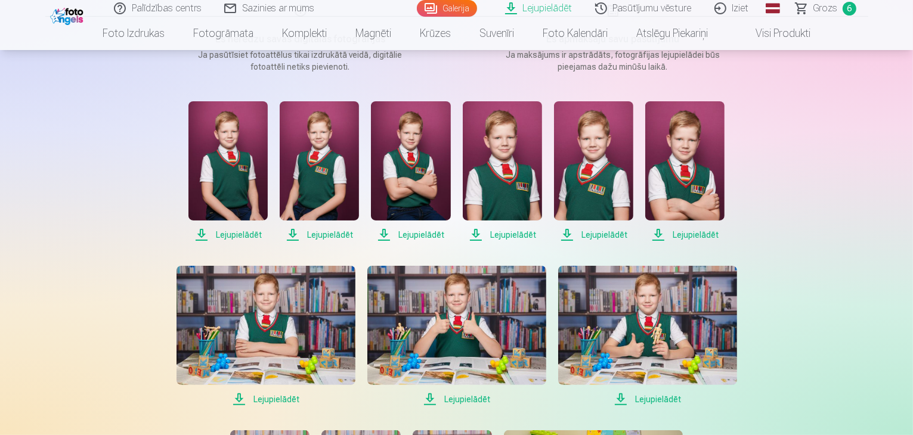
click at [233, 234] on span "Lejupielādēt" at bounding box center [227, 235] width 79 height 14
click at [331, 233] on span "Lejupielādēt" at bounding box center [319, 235] width 79 height 14
click at [418, 236] on span "Lejupielādēt" at bounding box center [410, 235] width 79 height 14
click at [505, 233] on span "Lejupielādēt" at bounding box center [502, 235] width 79 height 14
click at [594, 234] on span "Lejupielādēt" at bounding box center [593, 235] width 79 height 14
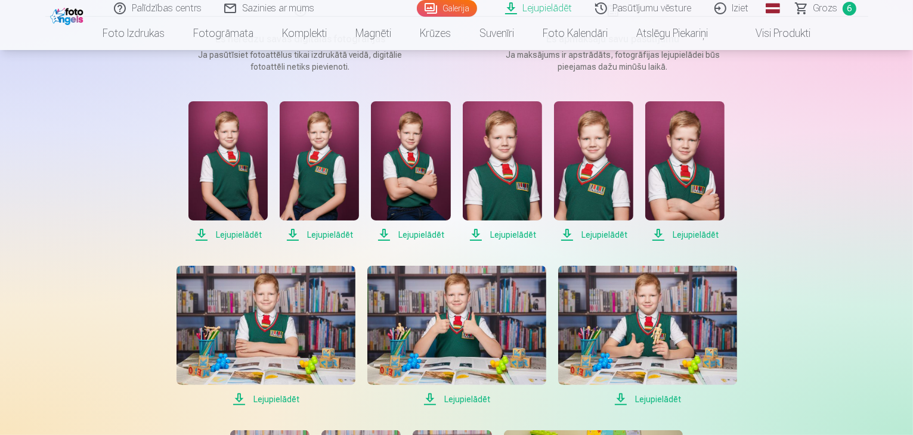
click at [690, 237] on span "Lejupielādēt" at bounding box center [684, 235] width 79 height 14
click at [690, 237] on span "Loading... Ielāde ..." at bounding box center [684, 235] width 79 height 14
click at [272, 400] on span "Lejupielādēt" at bounding box center [266, 399] width 179 height 14
click at [459, 399] on span "Lejupielādēt" at bounding box center [456, 399] width 179 height 14
click at [656, 399] on span "Lejupielādēt" at bounding box center [647, 399] width 179 height 14
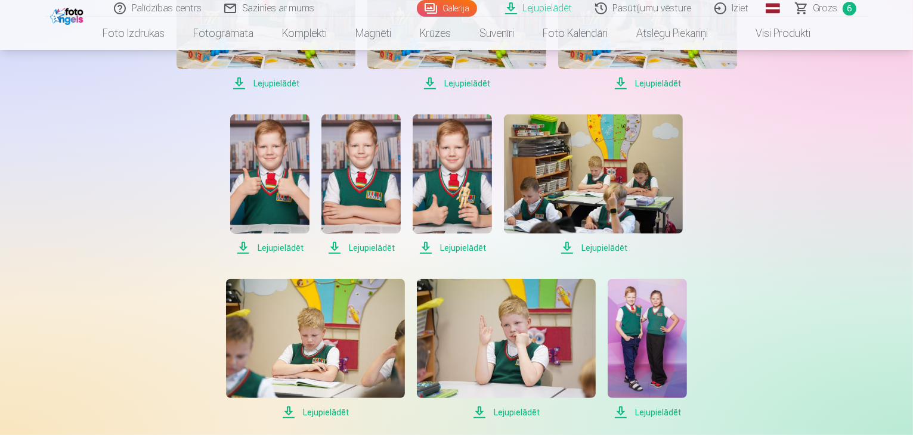
scroll to position [524, 0]
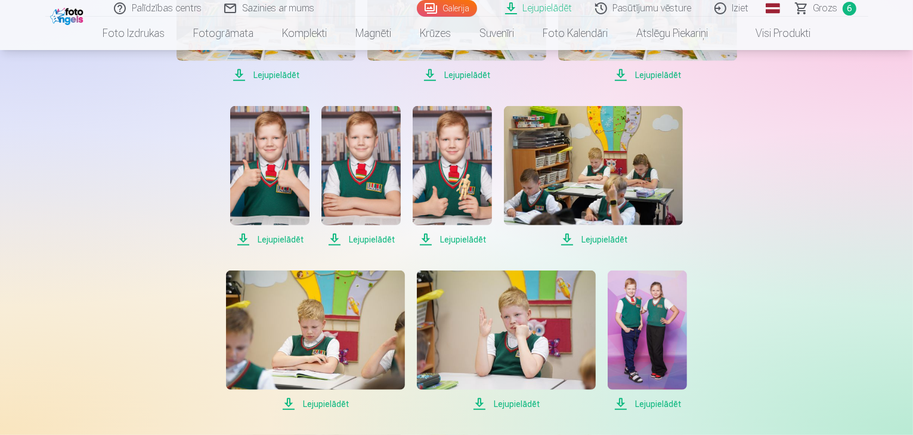
click at [282, 239] on span "Lejupielādēt" at bounding box center [269, 240] width 79 height 14
click at [365, 238] on span "Lejupielādēt" at bounding box center [360, 240] width 79 height 14
click at [456, 241] on span "Lejupielādēt" at bounding box center [452, 240] width 79 height 14
click at [598, 239] on span "Lejupielādēt" at bounding box center [593, 240] width 179 height 14
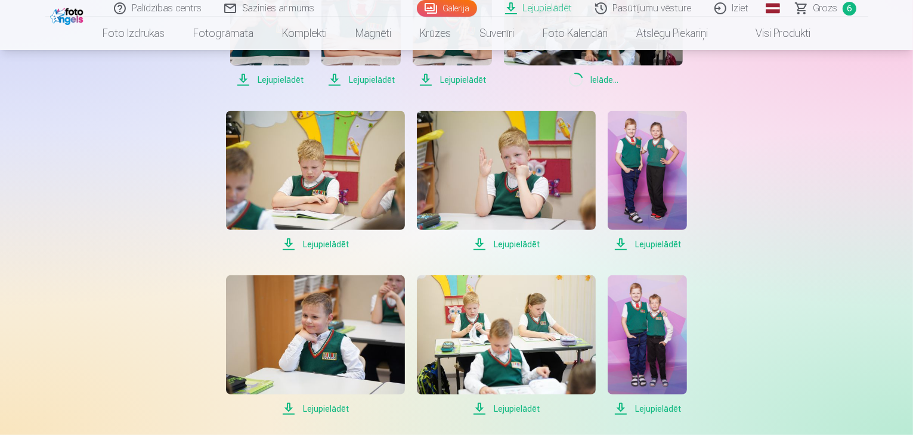
scroll to position [688, 0]
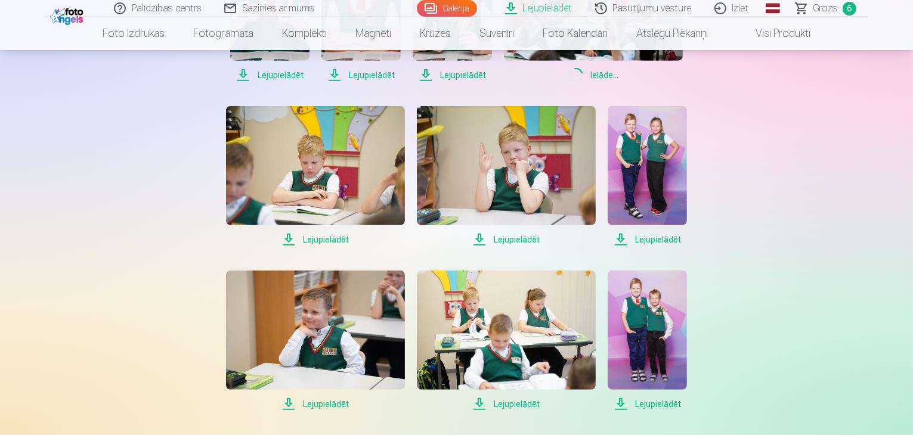
click at [321, 241] on span "Lejupielādēt" at bounding box center [315, 240] width 179 height 14
click at [506, 242] on span "Lejupielādēt" at bounding box center [506, 240] width 179 height 14
click at [651, 240] on span "Lejupielādēt" at bounding box center [647, 240] width 79 height 14
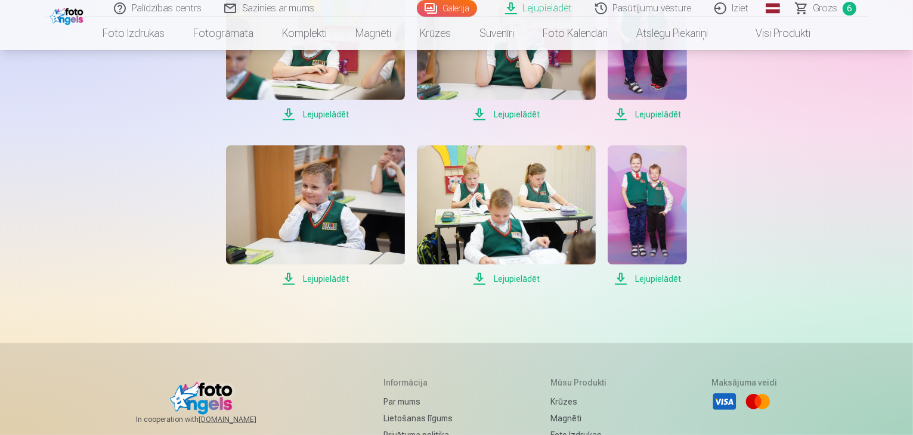
scroll to position [815, 0]
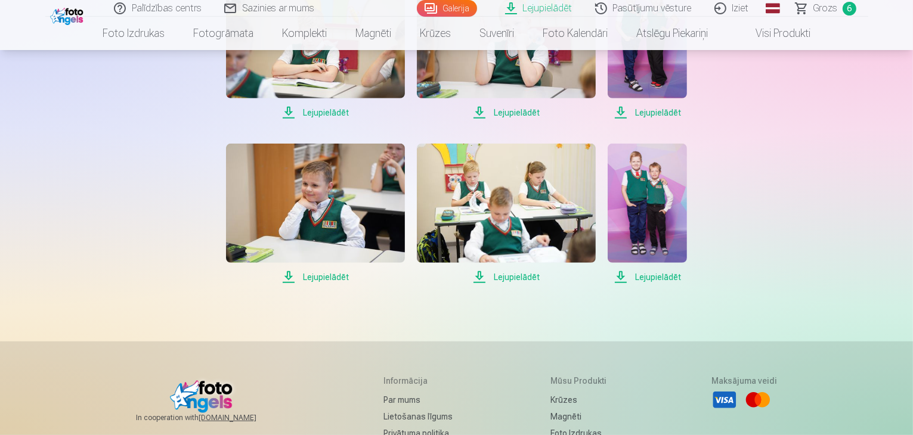
click at [518, 274] on span "Lejupielādēt" at bounding box center [506, 277] width 179 height 14
click at [656, 279] on span "Lejupielādēt" at bounding box center [647, 277] width 79 height 14
click at [895, 38] on nav "Foto izdrukas Augstas kvalitātes fotoattēlu izdrukas 210 gsm papīrs, piesātināt…" at bounding box center [456, 33] width 913 height 33
click at [740, 13] on link "Iziet" at bounding box center [732, 8] width 57 height 17
